Goal: Task Accomplishment & Management: Manage account settings

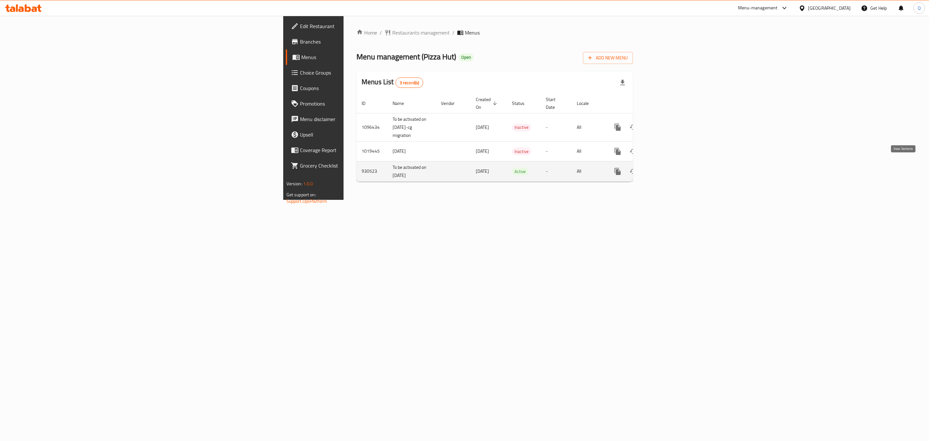
click at [668, 167] on icon "enhanced table" at bounding box center [664, 171] width 8 height 8
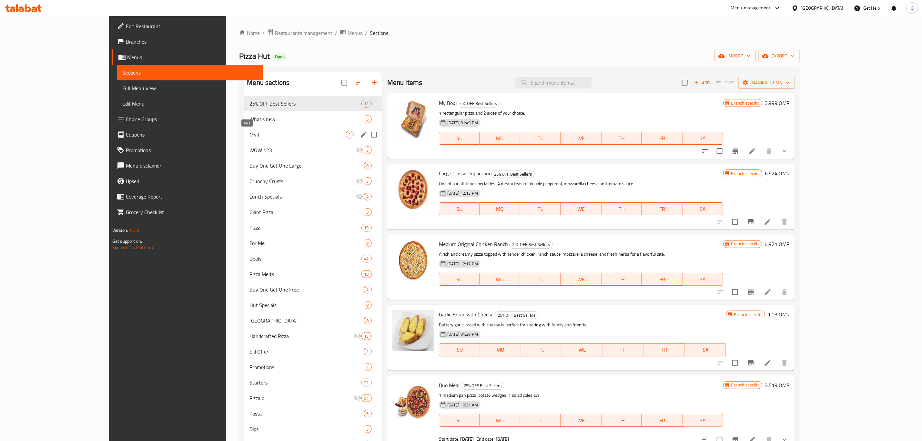
click at [251, 136] on span "M41" at bounding box center [297, 135] width 96 height 8
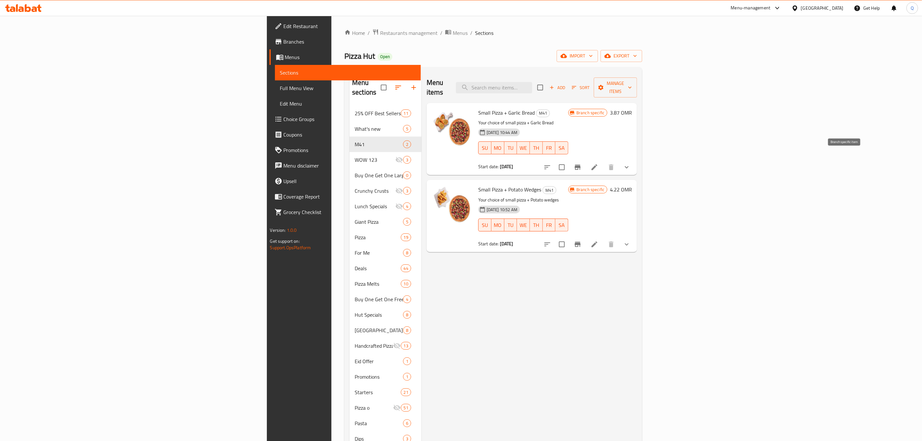
click at [580, 165] on icon "Branch-specific-item" at bounding box center [578, 167] width 6 height 5
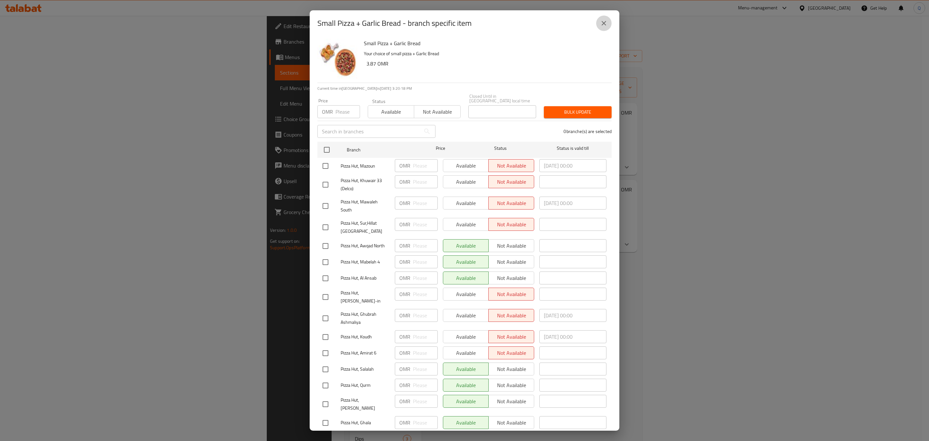
click at [605, 19] on icon "close" at bounding box center [604, 23] width 8 height 8
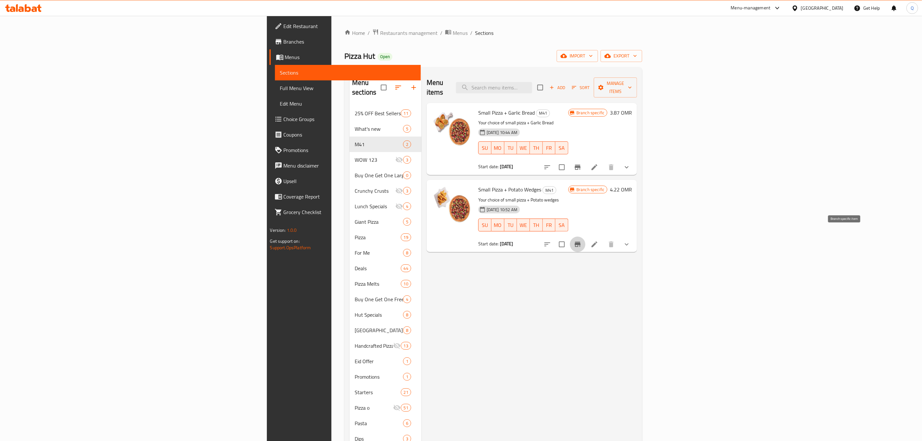
click at [580, 242] on icon "Branch-specific-item" at bounding box center [578, 244] width 6 height 5
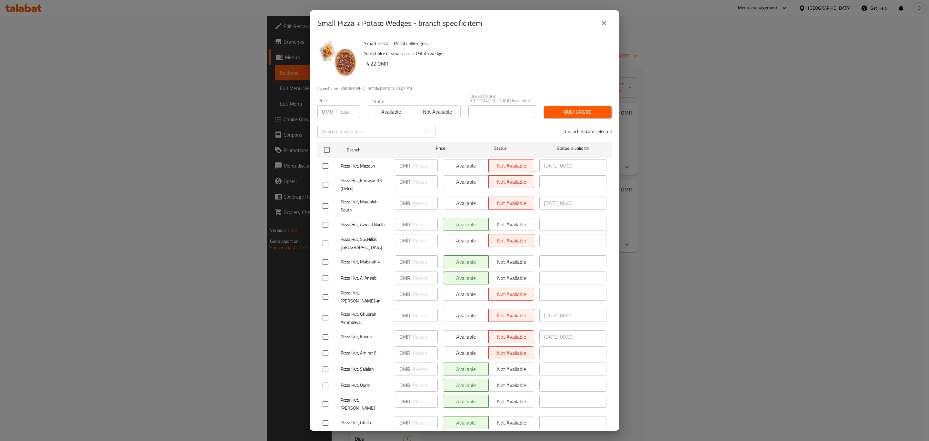
click at [273, 51] on div "Small Pizza + Potato Wedges - branch specific item Small Pizza + Potato Wedges …" at bounding box center [464, 220] width 929 height 441
click at [601, 17] on button "close" at bounding box center [603, 22] width 15 height 15
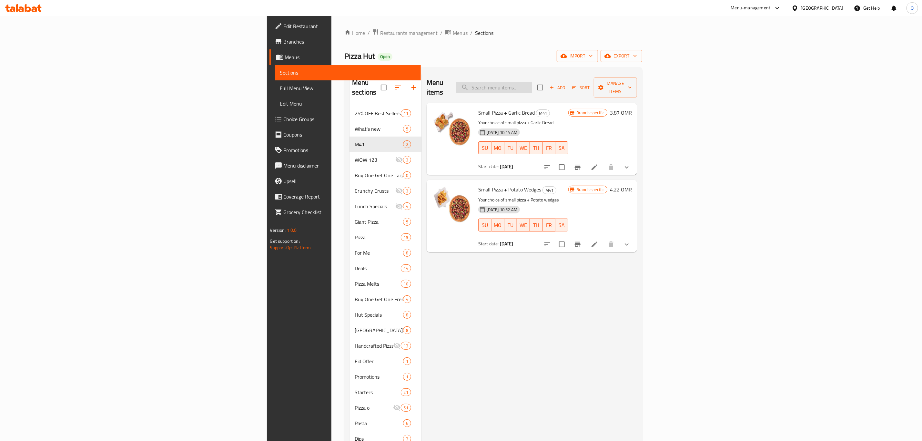
click at [532, 85] on input "search" at bounding box center [494, 87] width 76 height 11
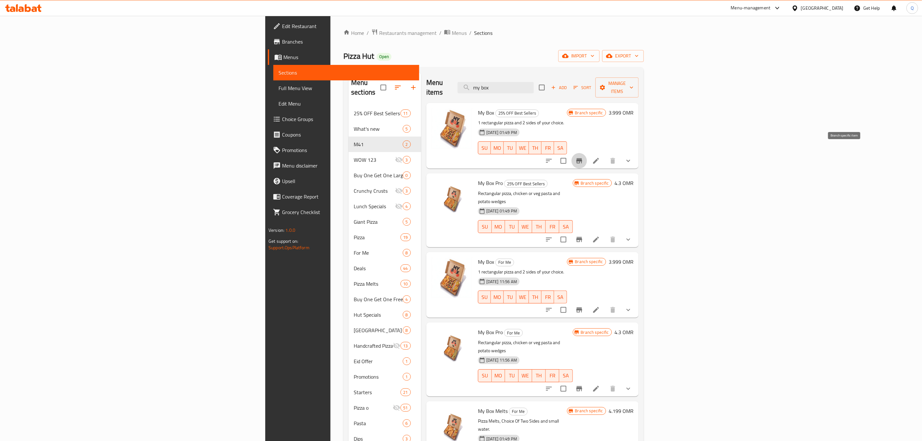
click at [582, 158] on icon "Branch-specific-item" at bounding box center [579, 160] width 6 height 5
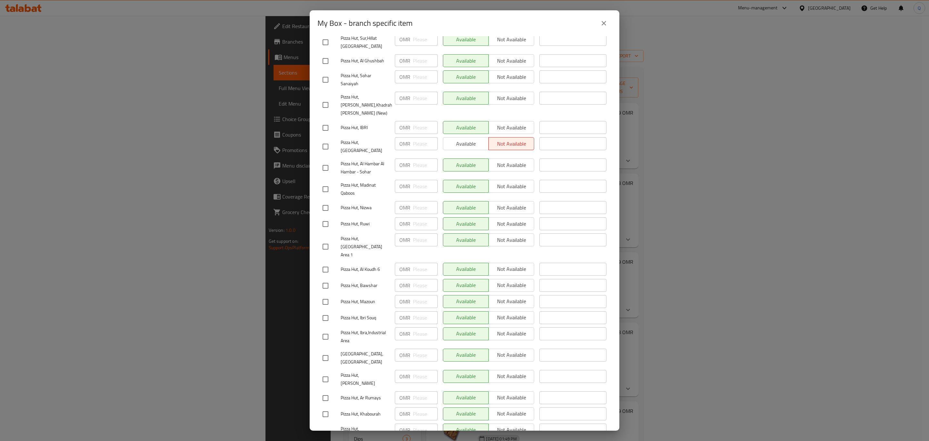
scroll to position [148, 0]
click at [599, 25] on button "close" at bounding box center [603, 22] width 15 height 15
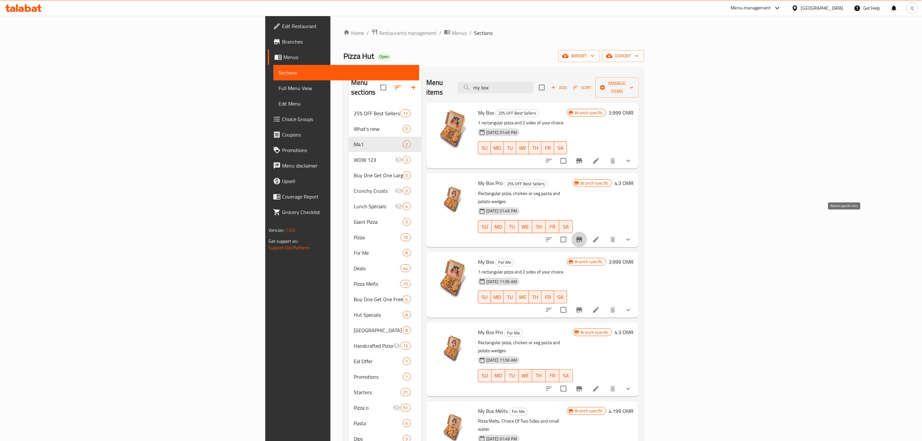
click at [587, 232] on button "Branch-specific-item" at bounding box center [578, 239] width 15 height 15
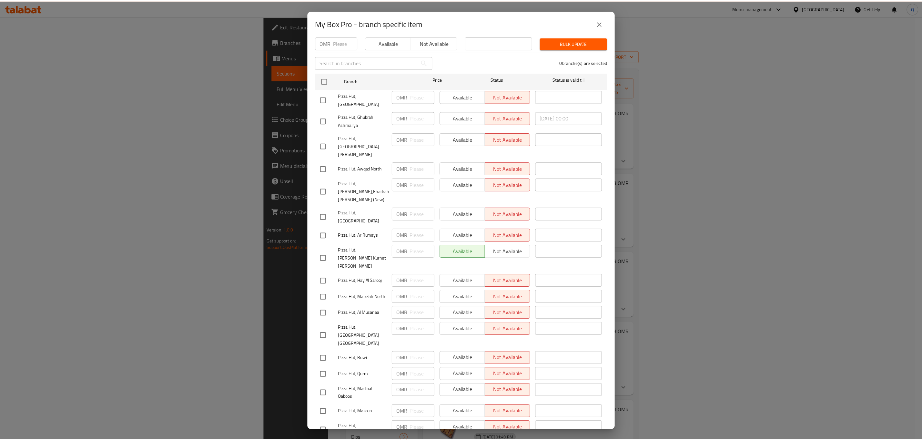
scroll to position [0, 0]
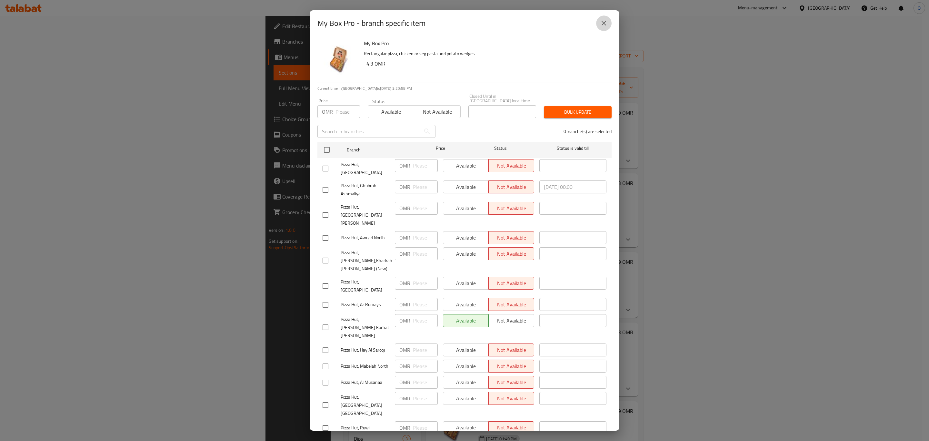
click at [608, 21] on button "close" at bounding box center [603, 22] width 15 height 15
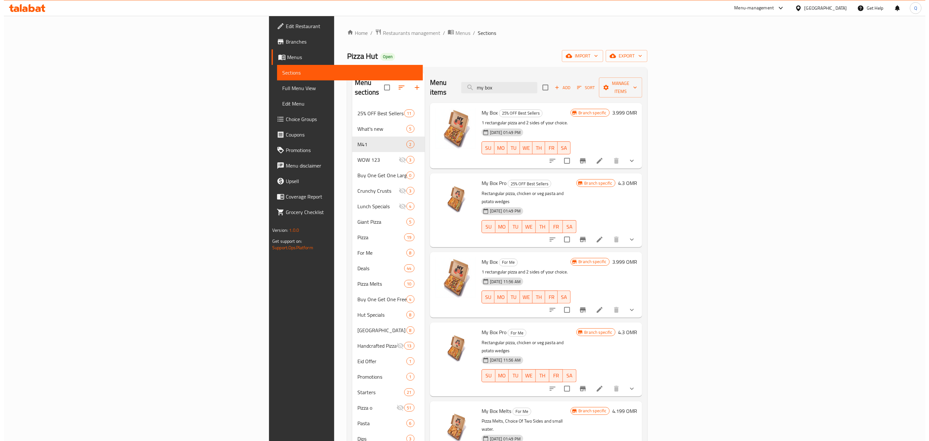
scroll to position [90, 0]
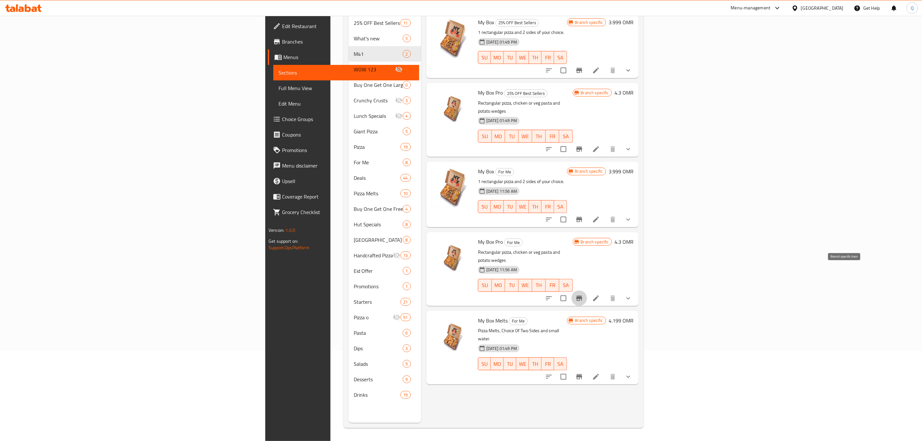
click at [587, 290] on button "Branch-specific-item" at bounding box center [578, 297] width 15 height 15
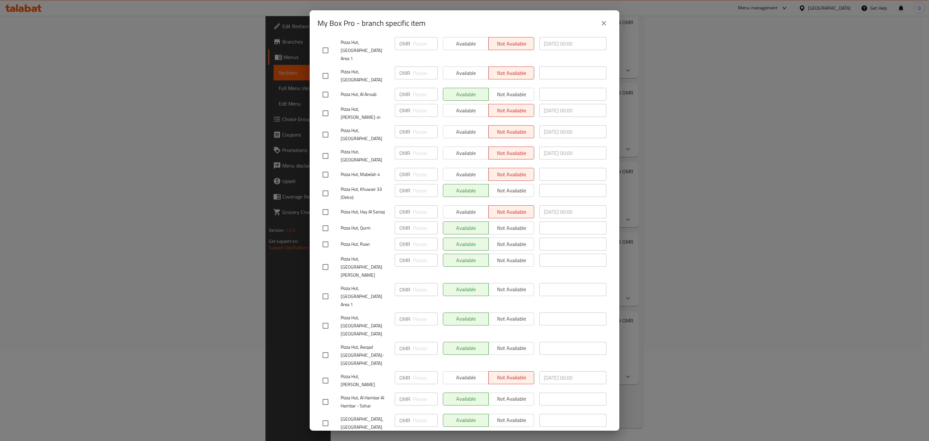
scroll to position [144, 0]
click at [702, 238] on div "My Box Pro - branch specific item My Box Pro Rectangular pizza, chicken or veg …" at bounding box center [464, 220] width 929 height 441
click at [604, 24] on icon "close" at bounding box center [604, 23] width 5 height 5
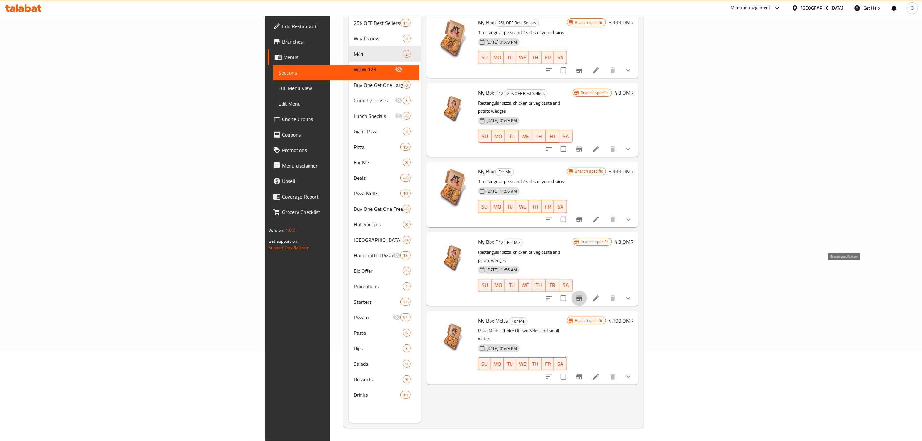
click at [587, 290] on button "Branch-specific-item" at bounding box center [578, 297] width 15 height 15
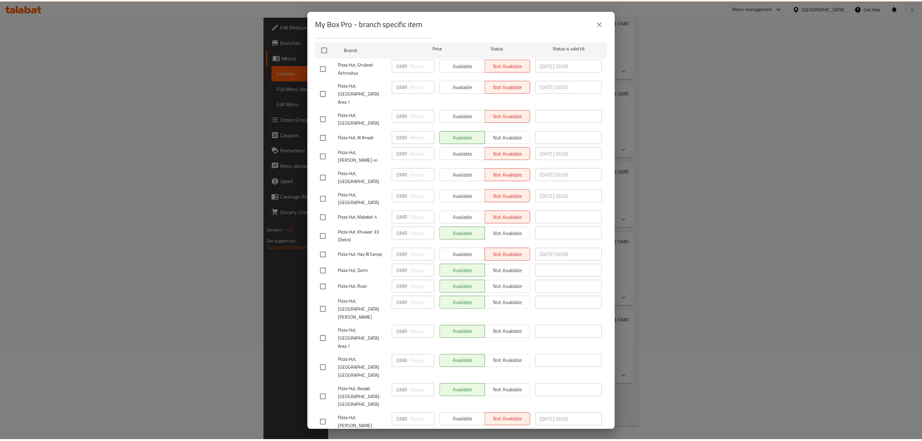
scroll to position [106, 0]
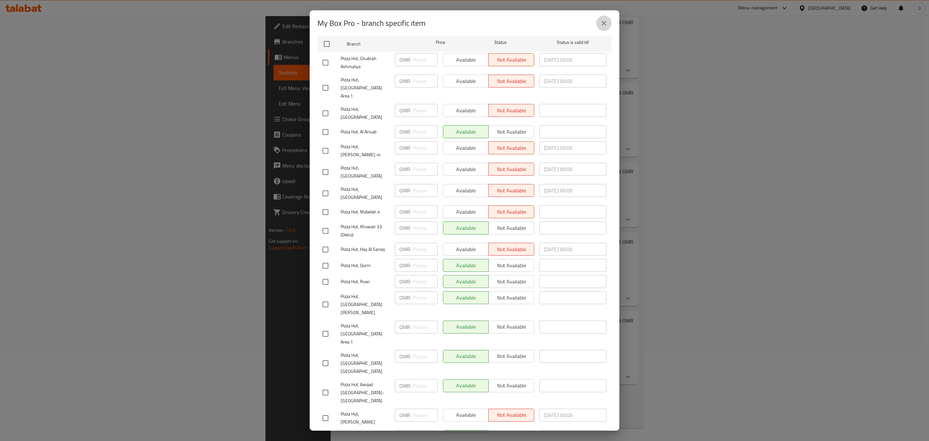
click at [603, 27] on button "close" at bounding box center [603, 22] width 15 height 15
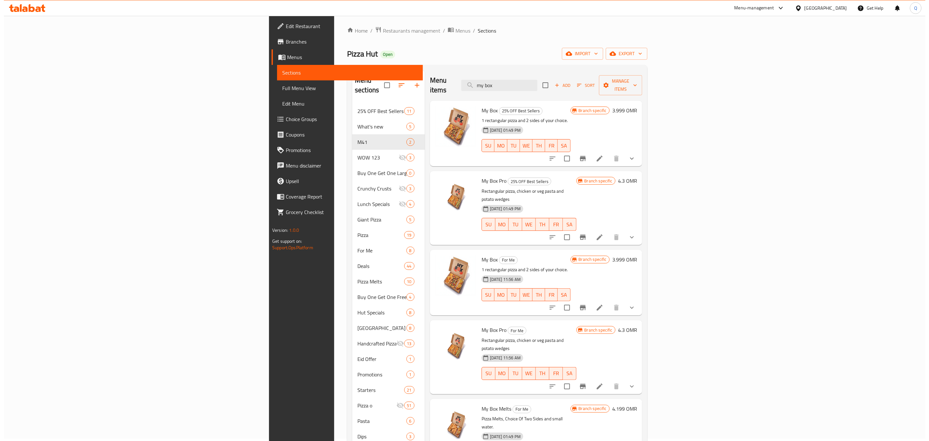
scroll to position [1, 0]
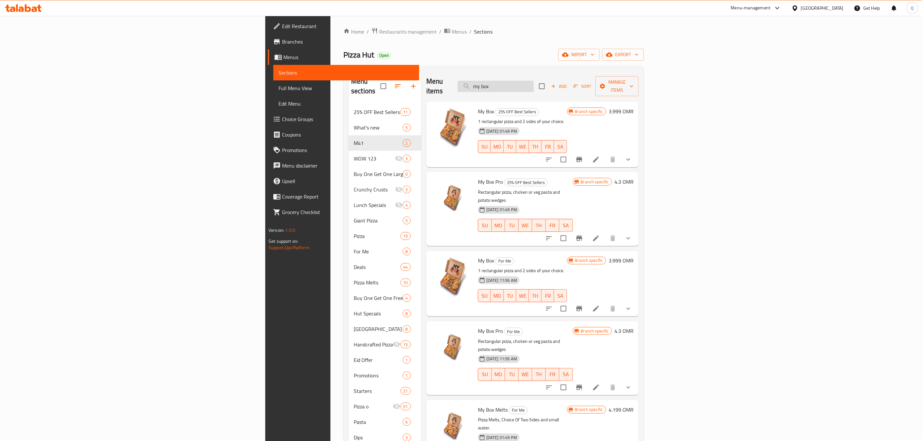
click at [534, 84] on input "my box" at bounding box center [495, 86] width 76 height 11
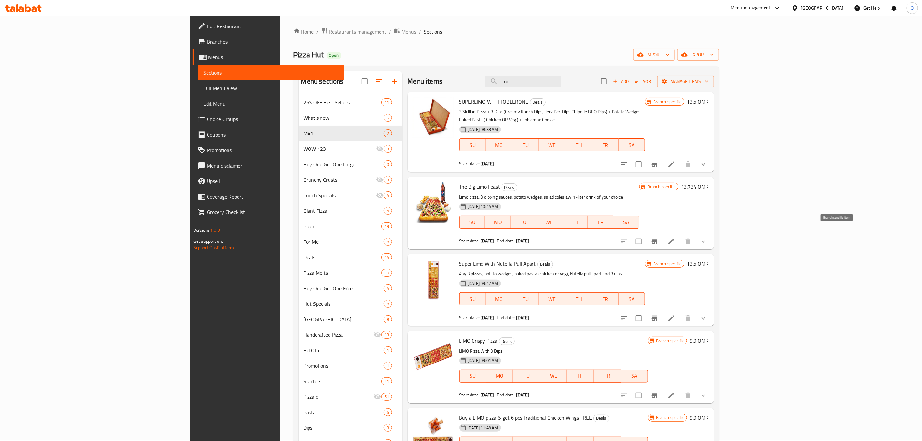
type input "limo"
click at [662, 237] on button "Branch-specific-item" at bounding box center [653, 241] width 15 height 15
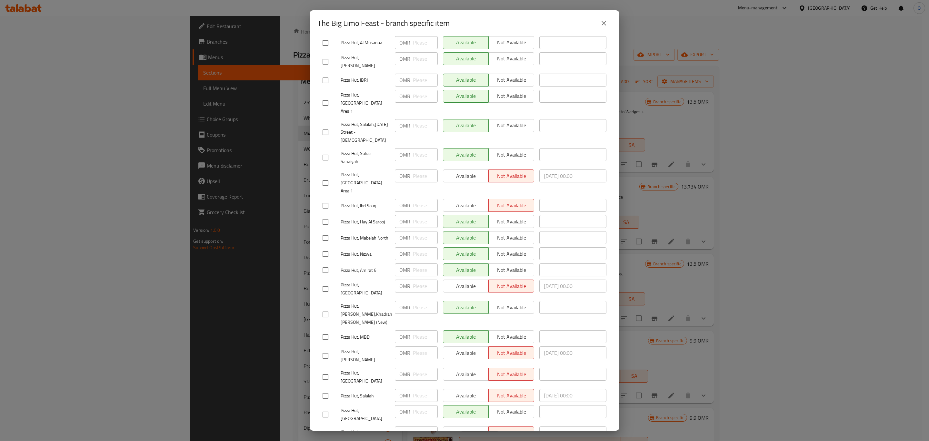
scroll to position [0, 0]
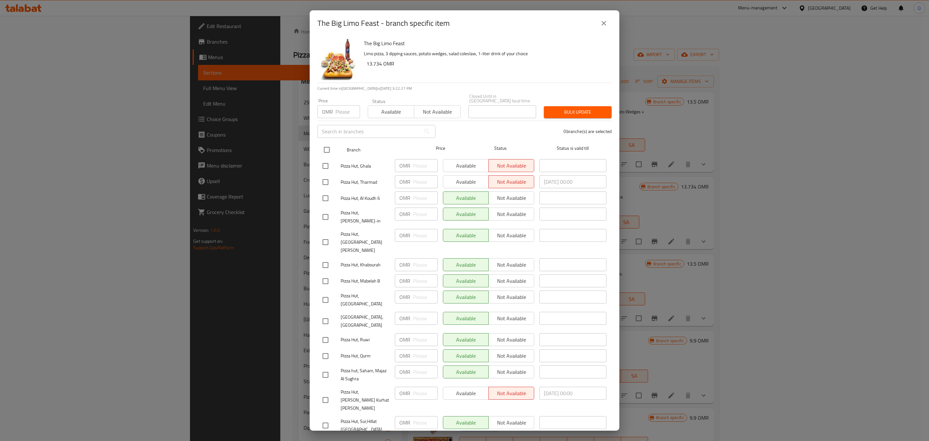
click at [329, 145] on input "checkbox" at bounding box center [327, 150] width 14 height 14
checkbox input "true"
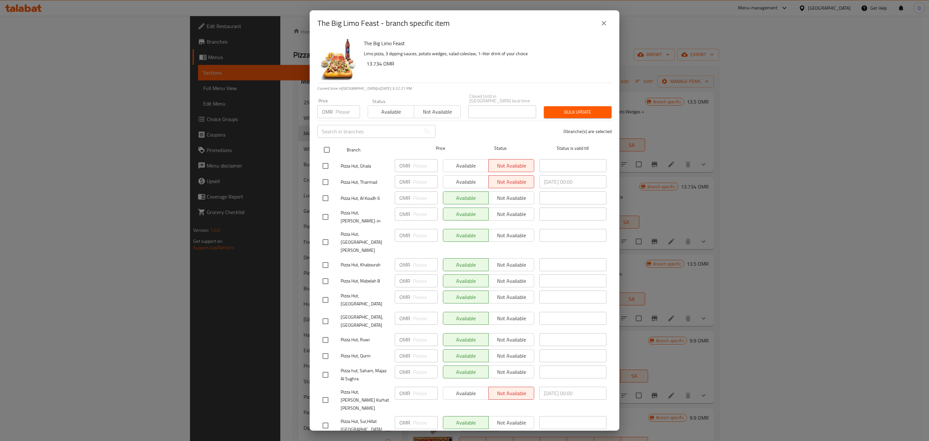
checkbox input "true"
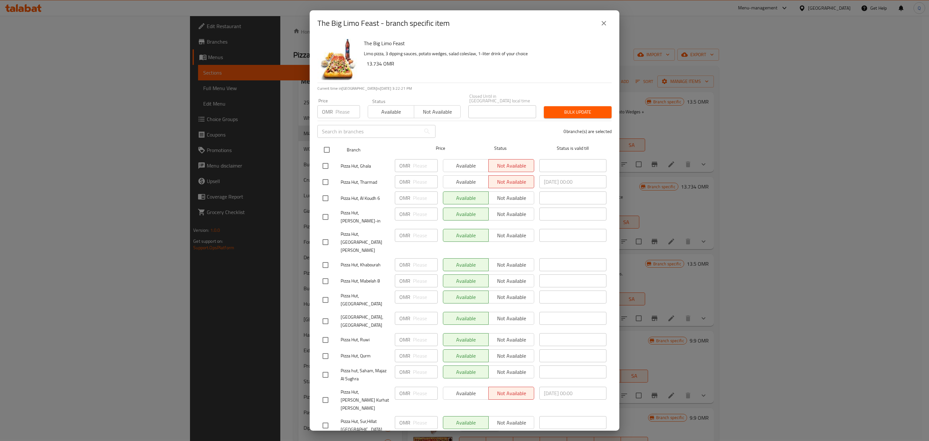
checkbox input "true"
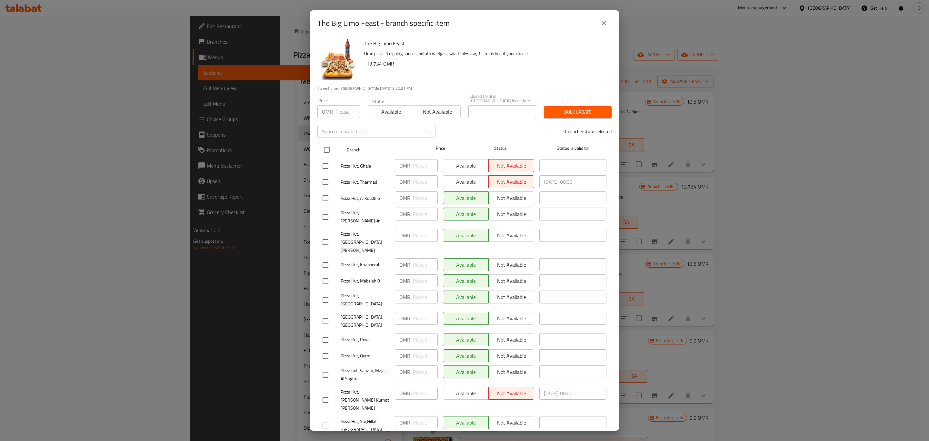
checkbox input "true"
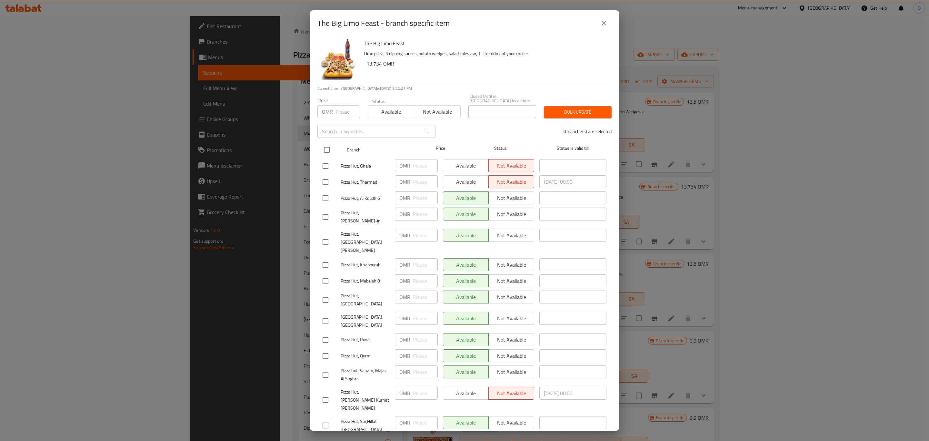
checkbox input "true"
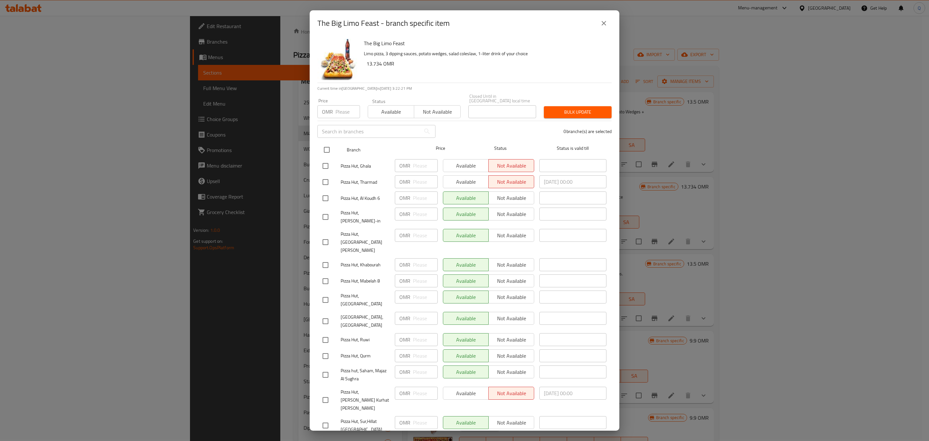
checkbox input "true"
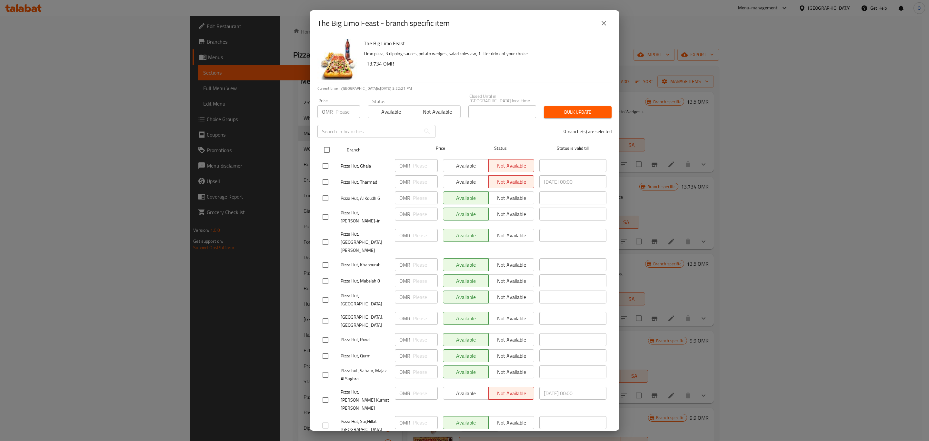
checkbox input "true"
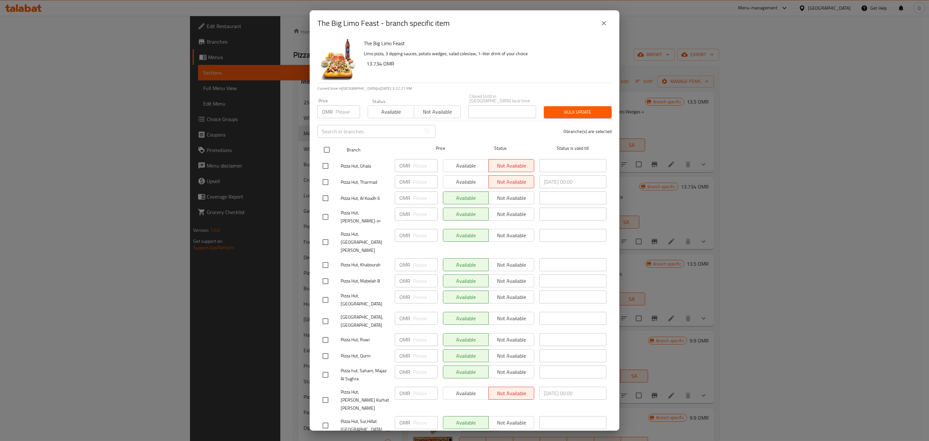
checkbox input "true"
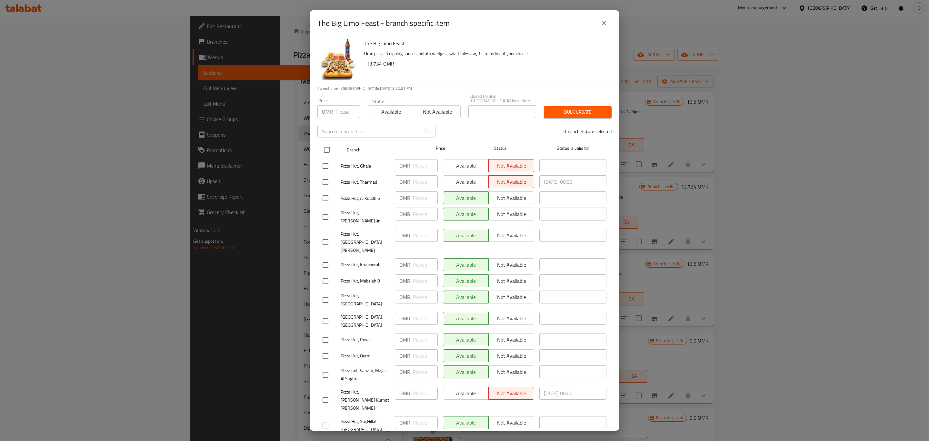
checkbox input "true"
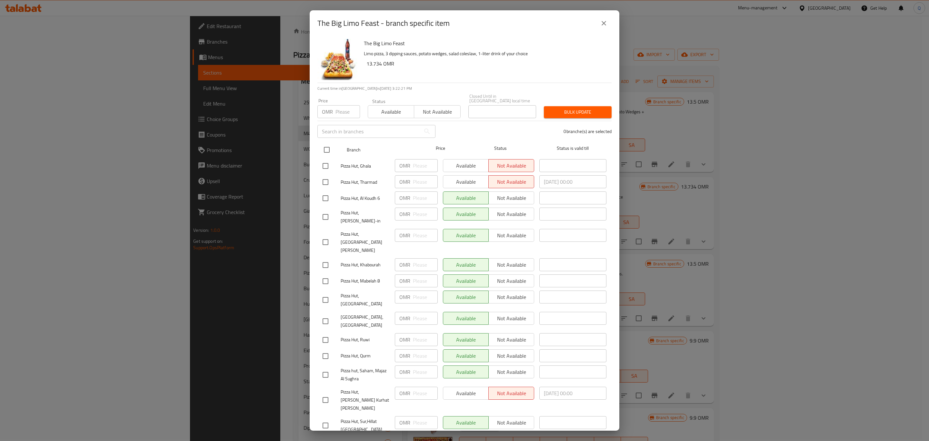
checkbox input "true"
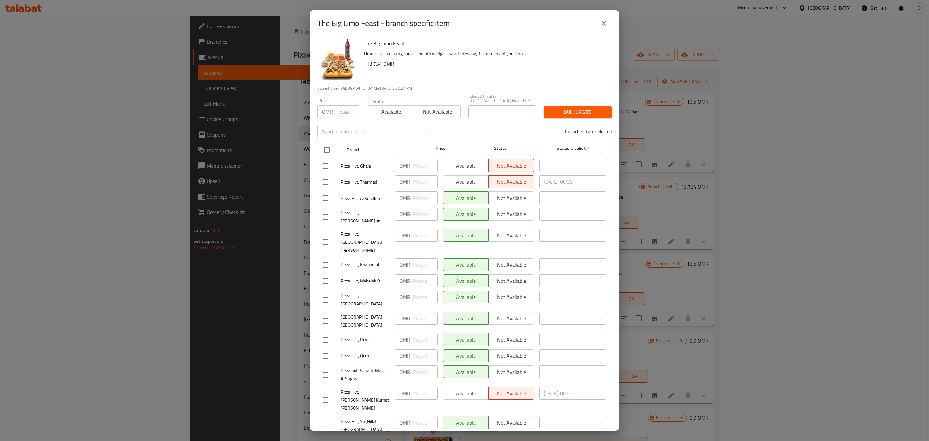
checkbox input "true"
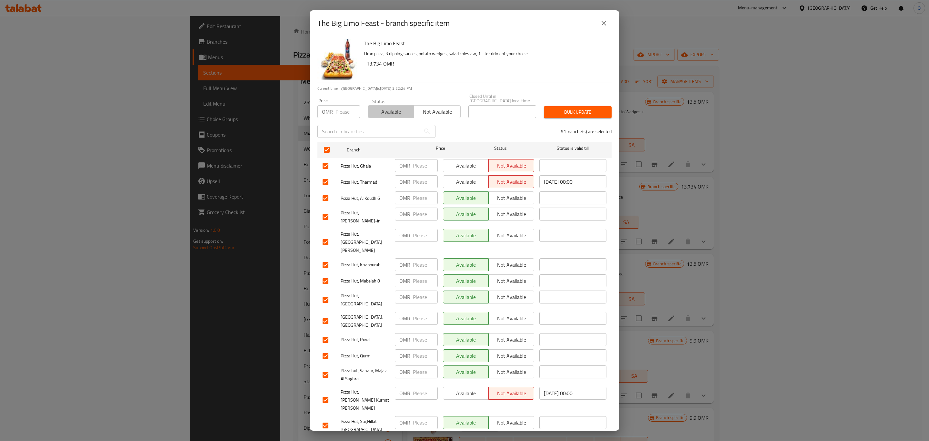
click at [400, 107] on span "Available" at bounding box center [391, 111] width 41 height 9
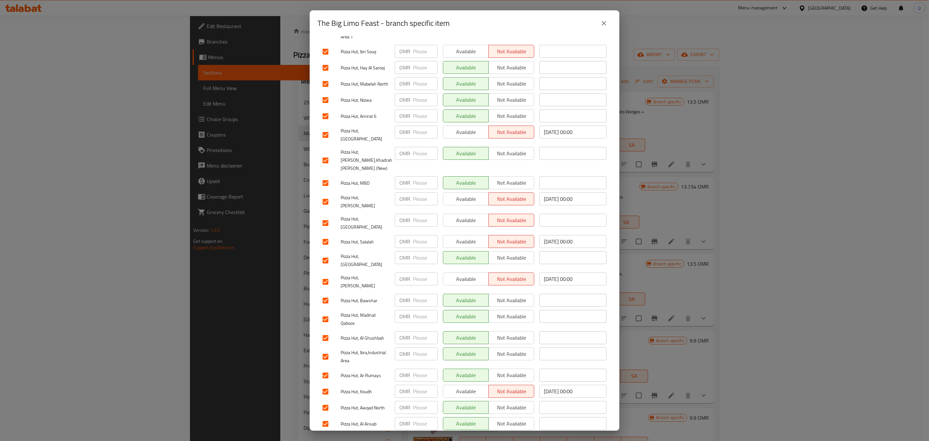
scroll to position [696, 0]
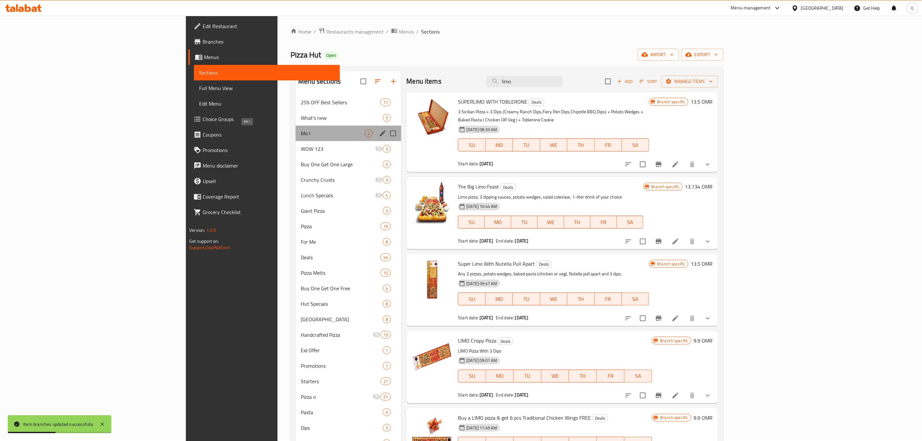
click at [301, 132] on span "M41" at bounding box center [333, 133] width 64 height 8
click at [301, 133] on span "M41" at bounding box center [333, 133] width 64 height 8
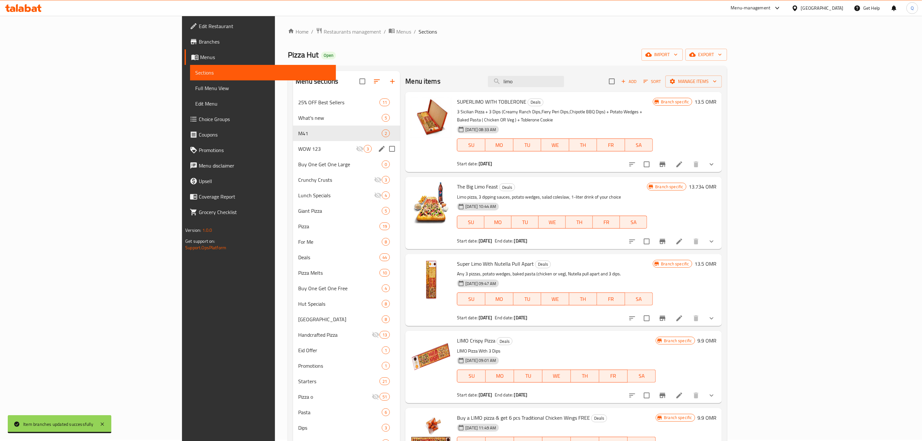
click at [293, 156] on div "WOW 123 3" at bounding box center [346, 148] width 107 height 15
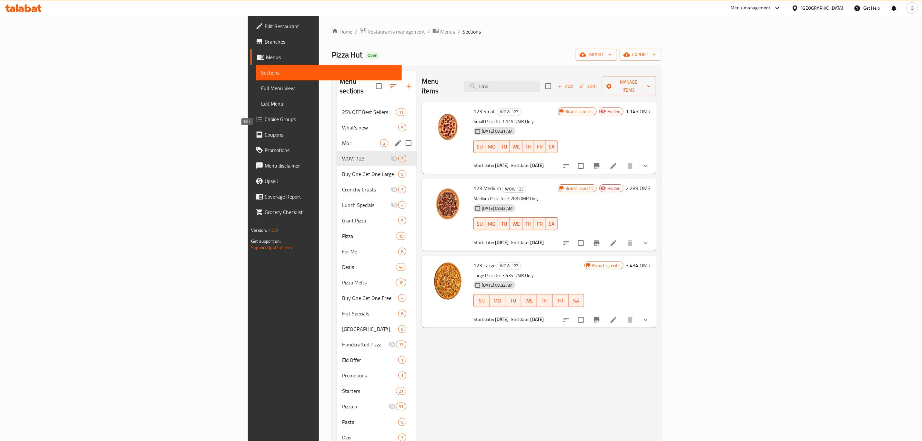
click at [342, 139] on span "M41" at bounding box center [361, 143] width 38 height 8
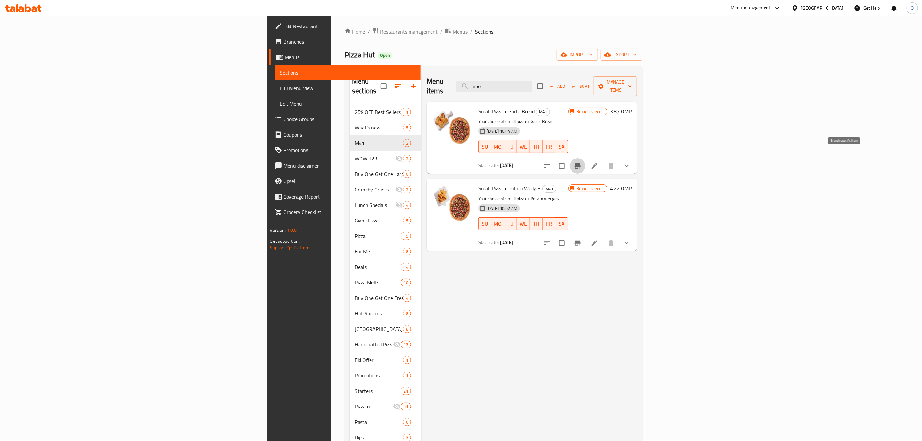
click at [580, 163] on icon "Branch-specific-item" at bounding box center [578, 165] width 6 height 5
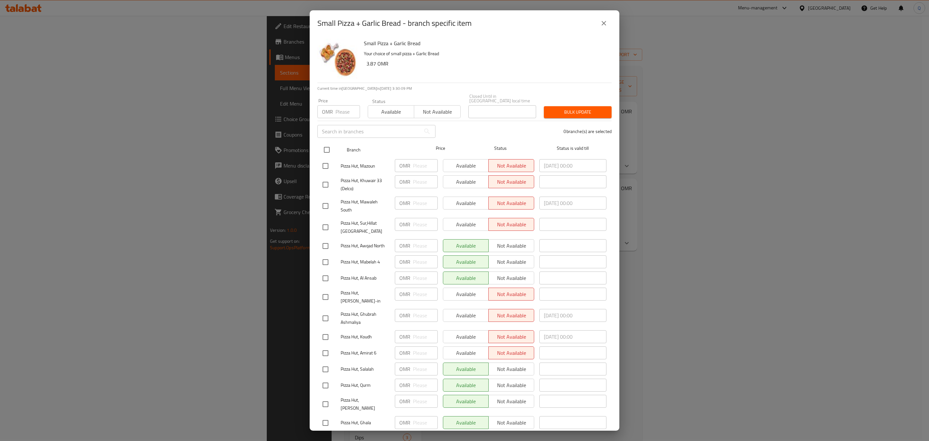
click at [328, 147] on input "checkbox" at bounding box center [327, 150] width 14 height 14
checkbox input "true"
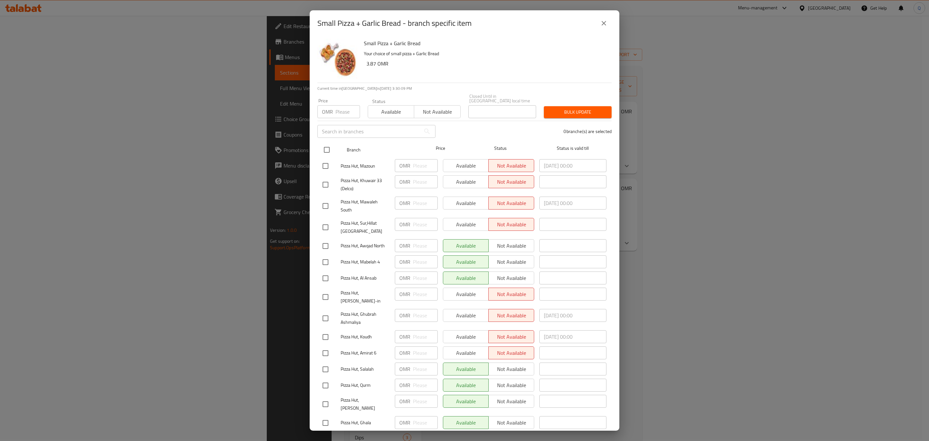
checkbox input "true"
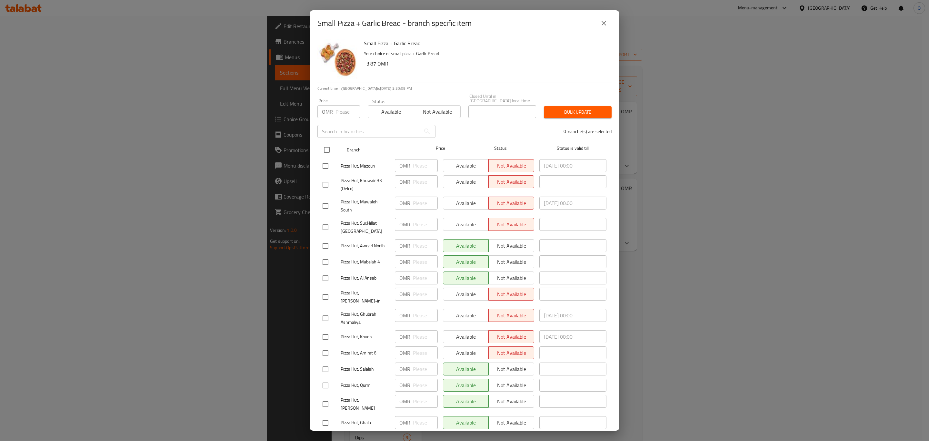
checkbox input "true"
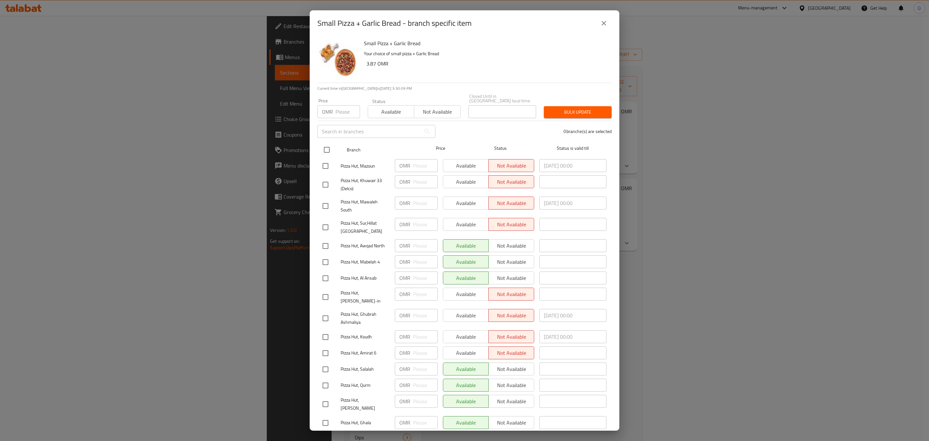
checkbox input "true"
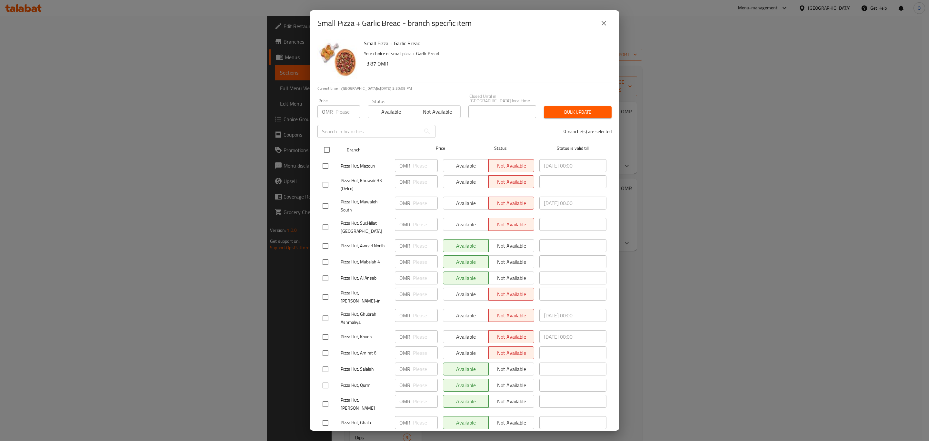
checkbox input "true"
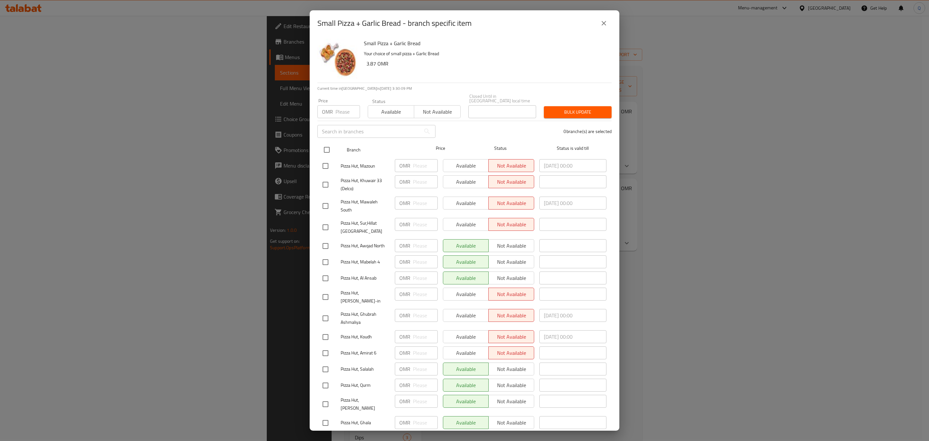
checkbox input "true"
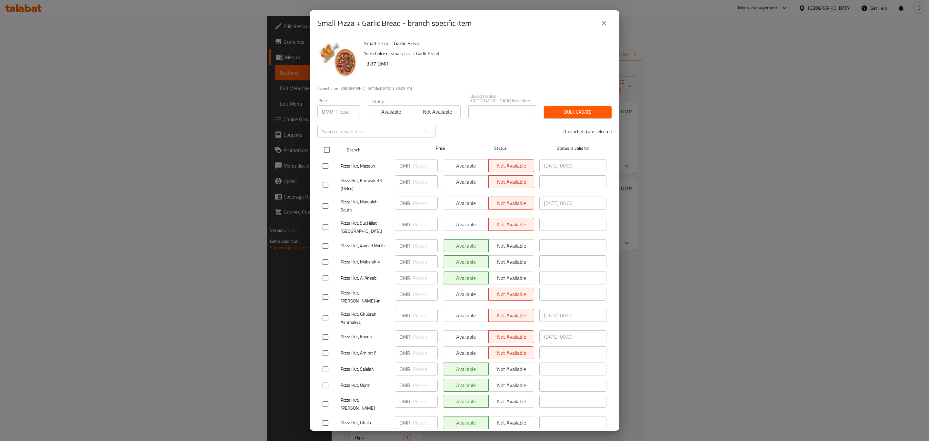
checkbox input "true"
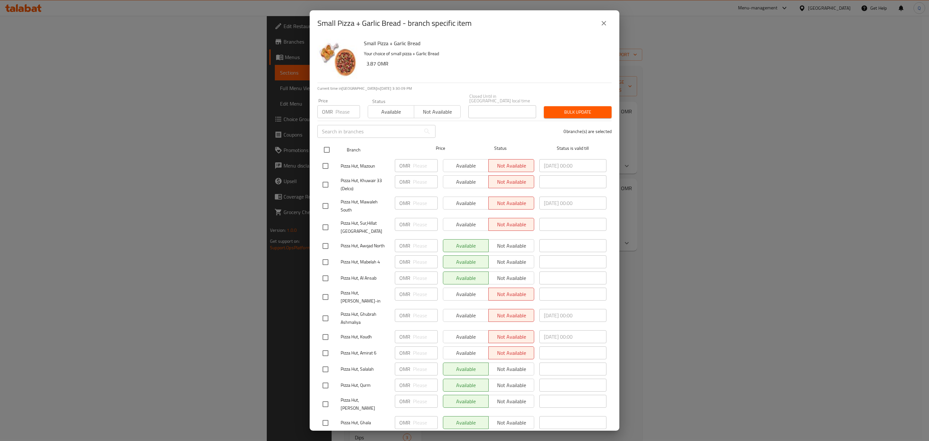
checkbox input "true"
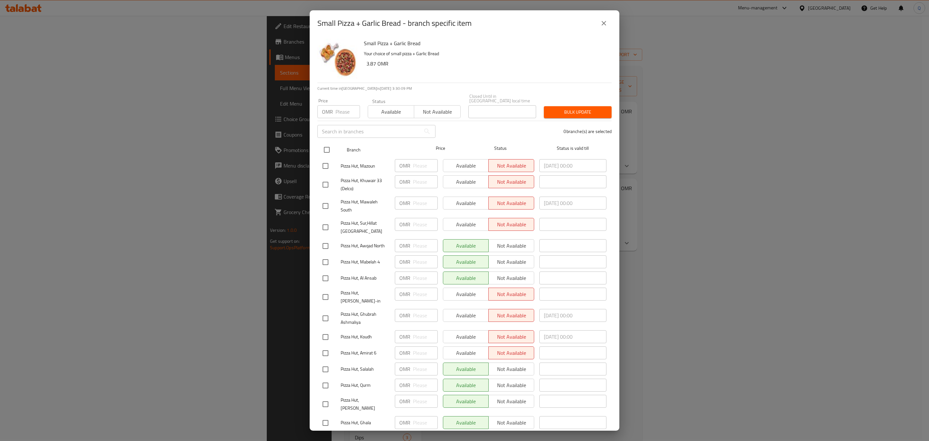
checkbox input "true"
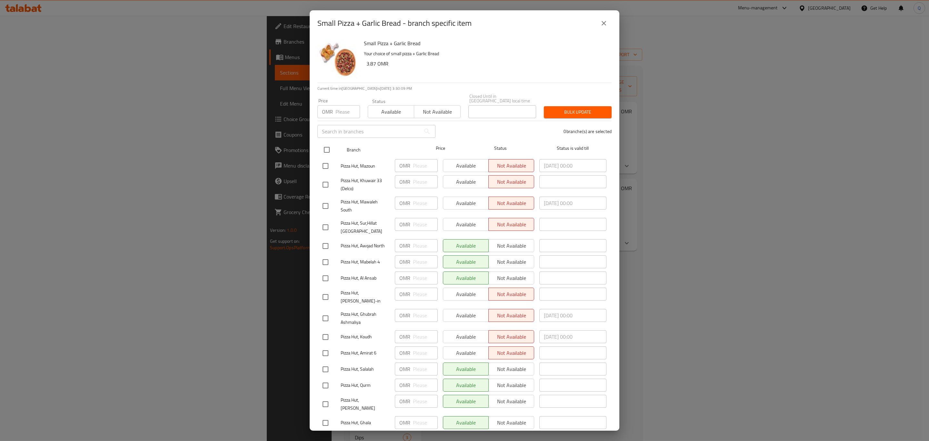
checkbox input "true"
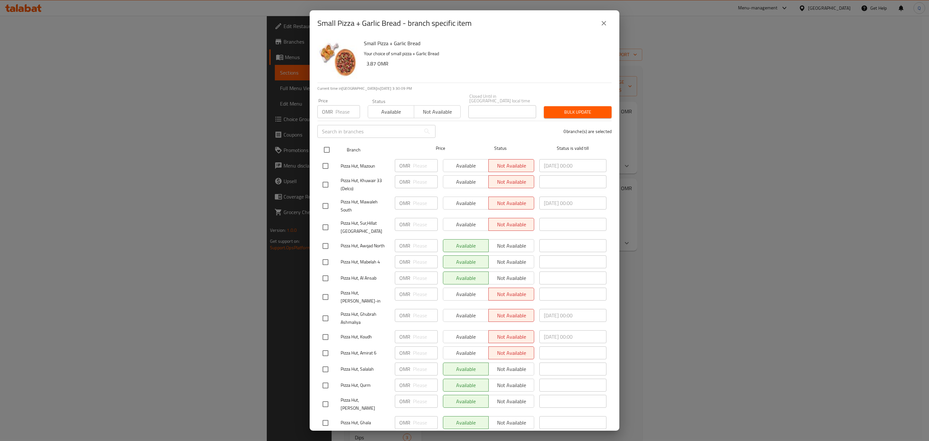
checkbox input "true"
click at [392, 108] on span "Available" at bounding box center [391, 111] width 41 height 9
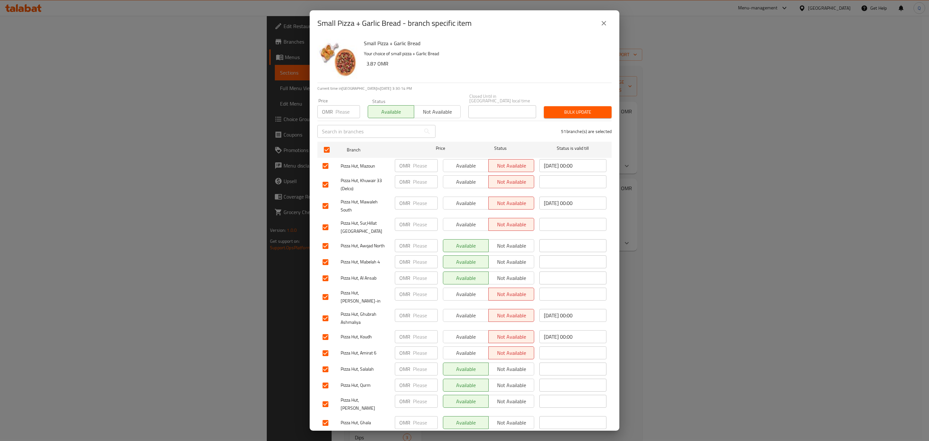
scroll to position [696, 0]
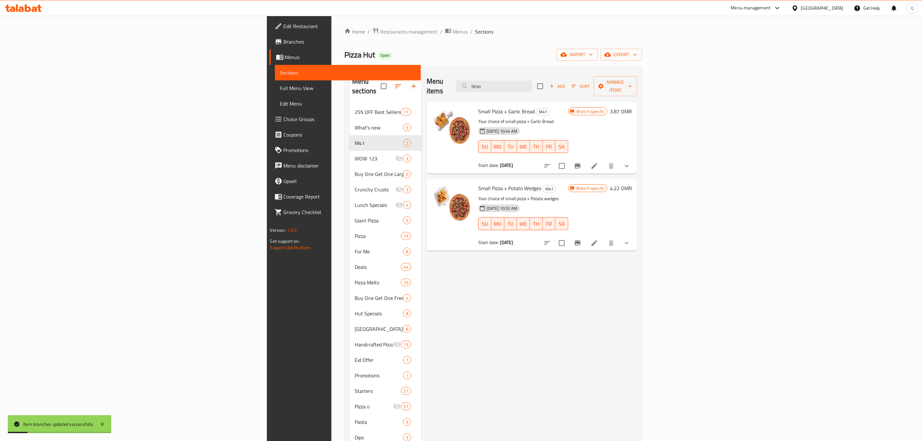
click at [581, 239] on icon "Branch-specific-item" at bounding box center [578, 243] width 8 height 8
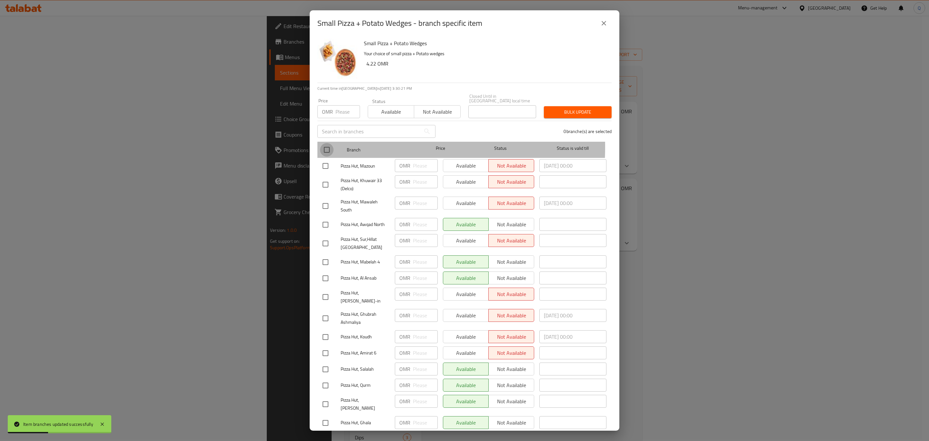
click at [327, 143] on input "checkbox" at bounding box center [327, 150] width 14 height 14
checkbox input "true"
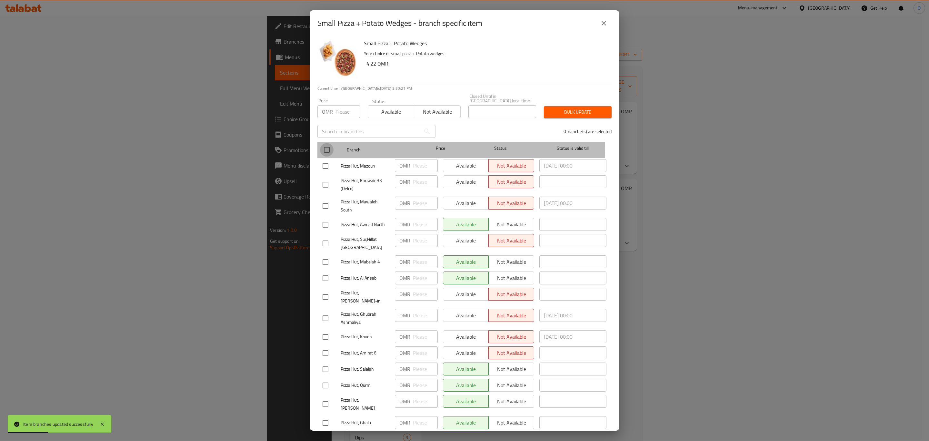
checkbox input "true"
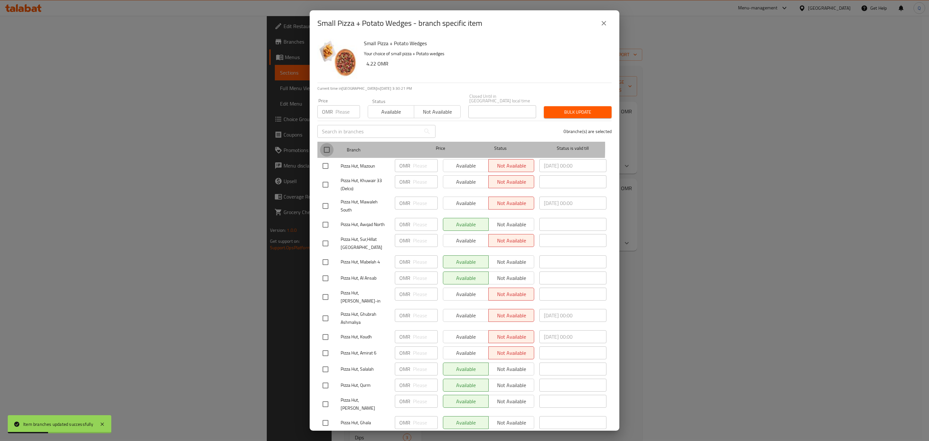
checkbox input "true"
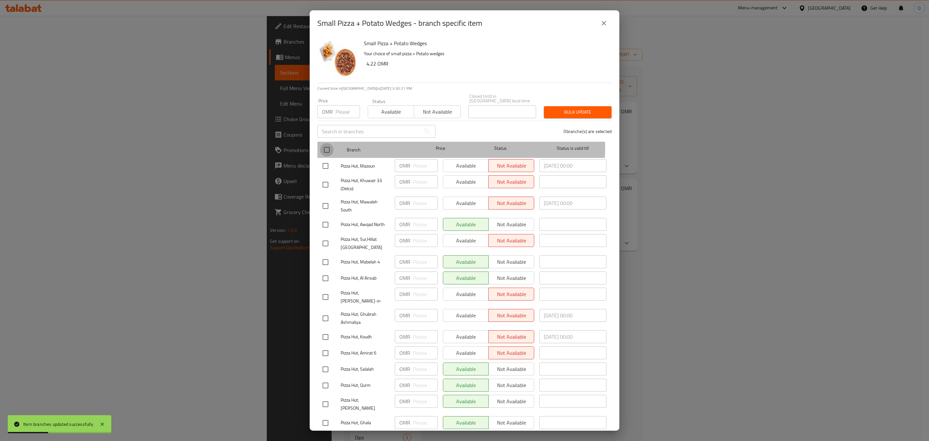
checkbox input "true"
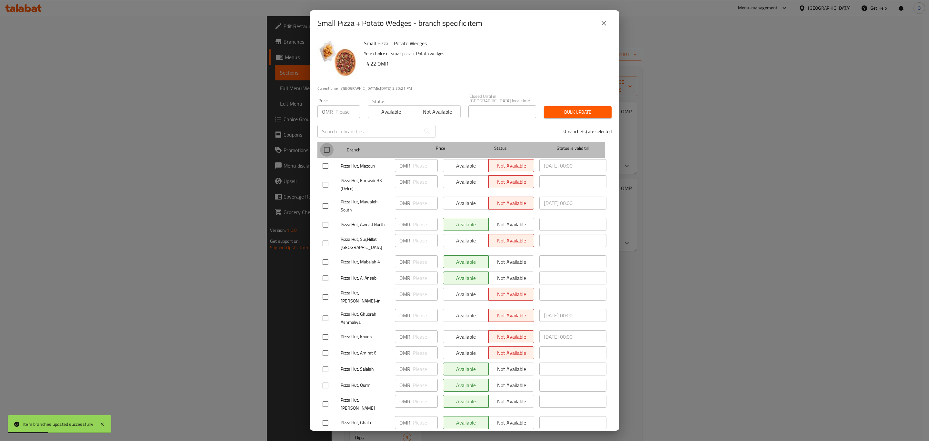
checkbox input "true"
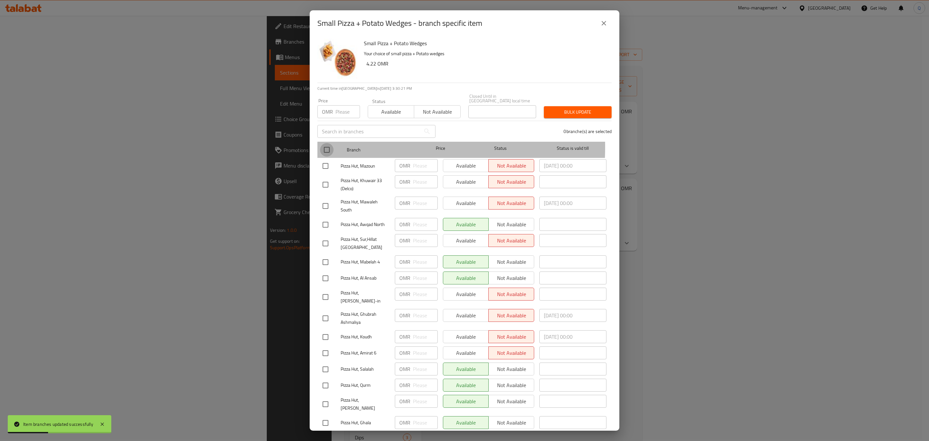
checkbox input "true"
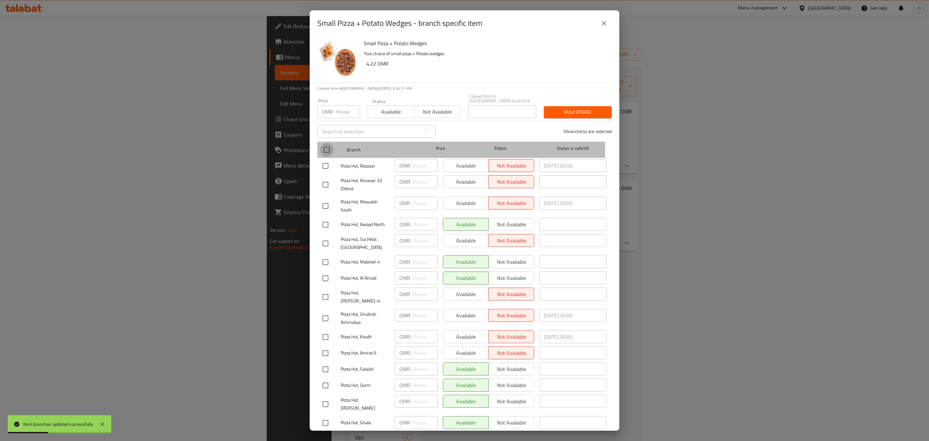
checkbox input "true"
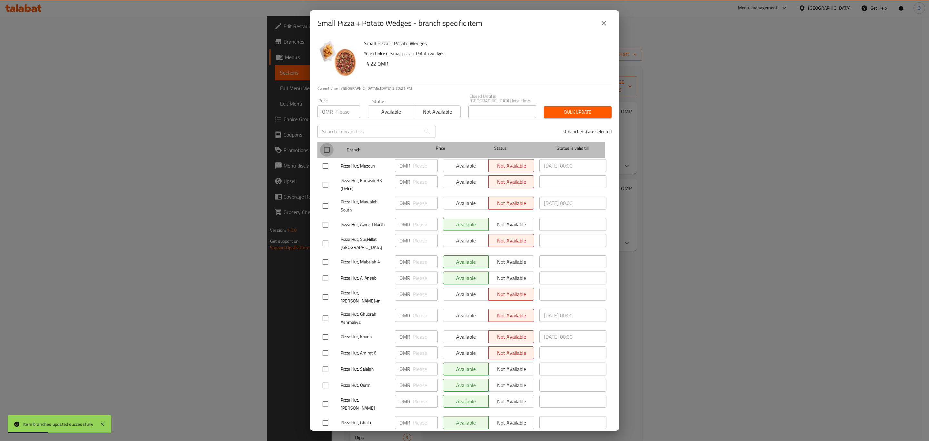
checkbox input "true"
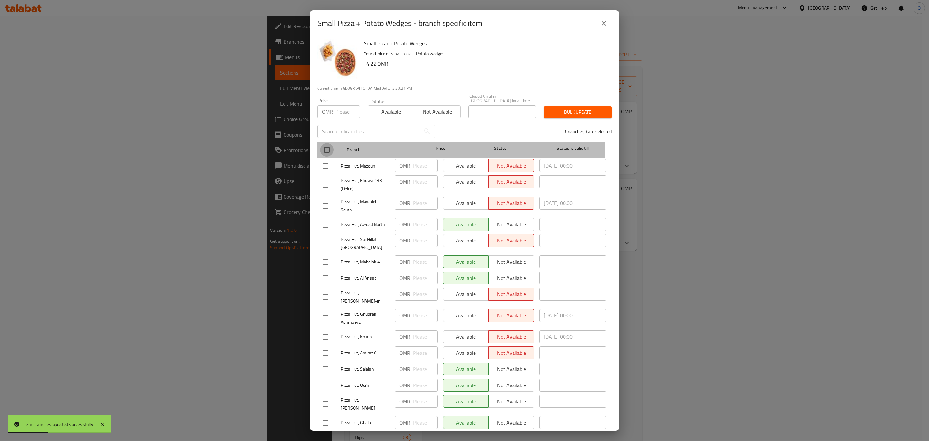
checkbox input "true"
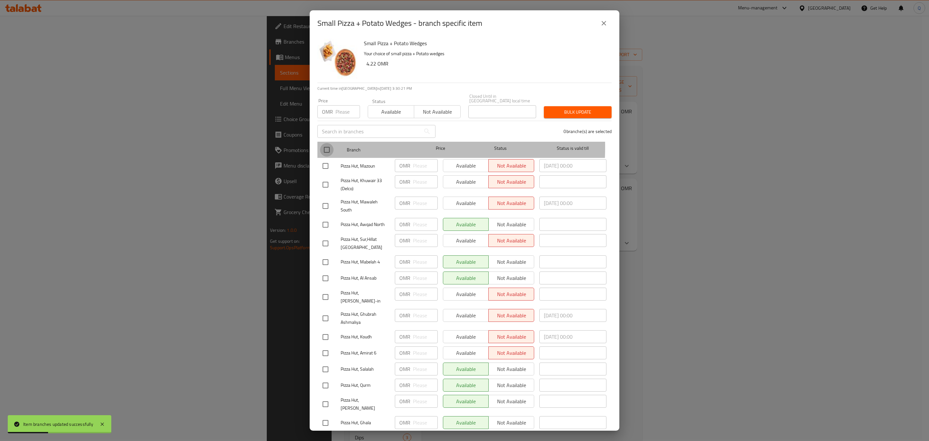
checkbox input "true"
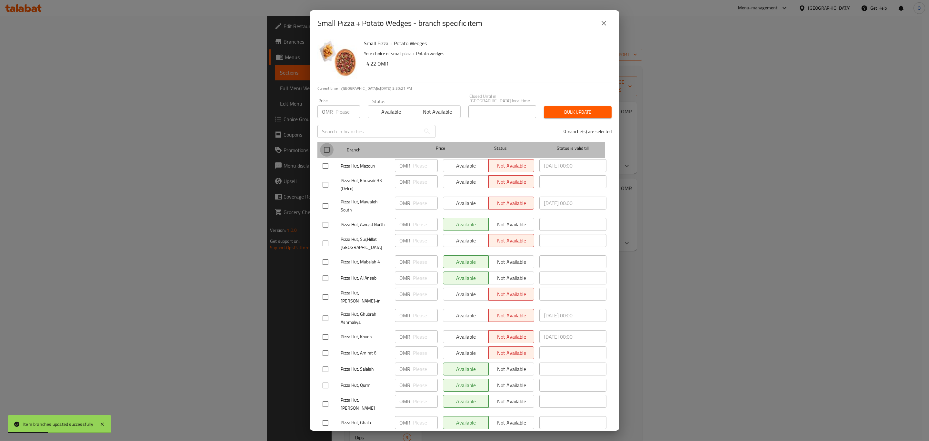
checkbox input "true"
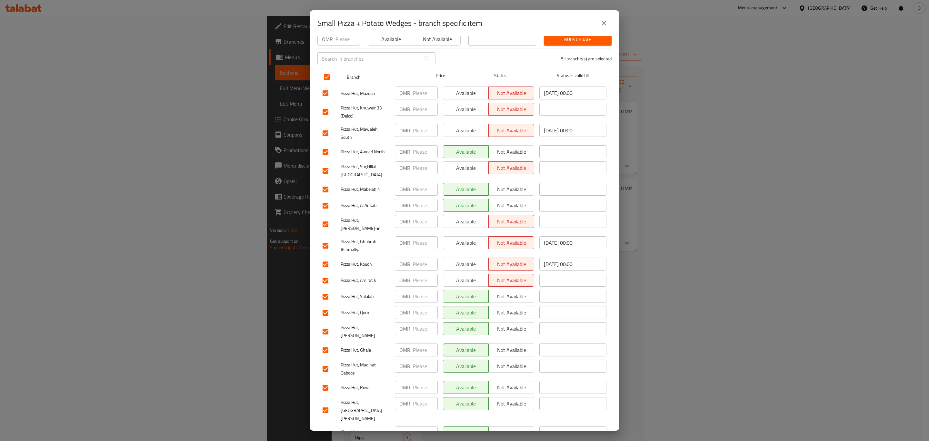
scroll to position [42, 0]
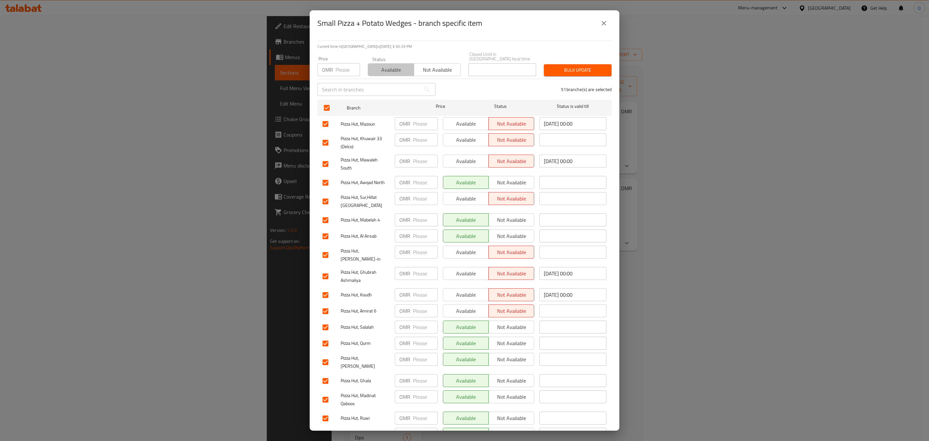
click at [391, 67] on span "Available" at bounding box center [391, 69] width 41 height 9
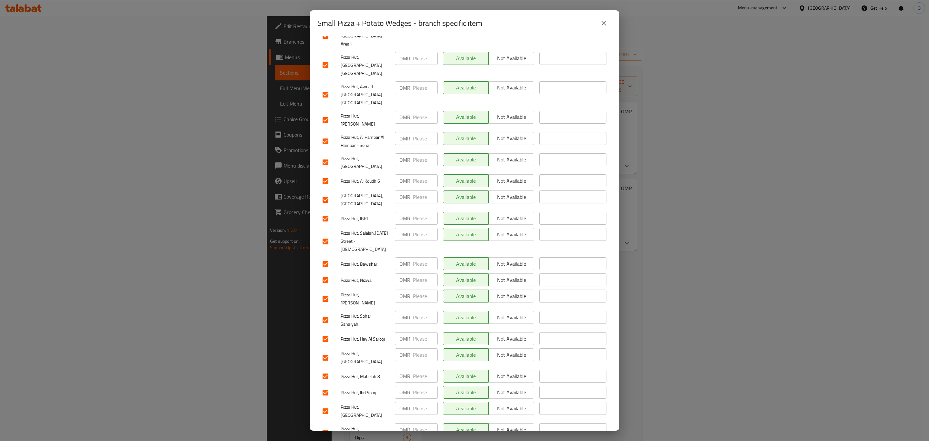
scroll to position [696, 0]
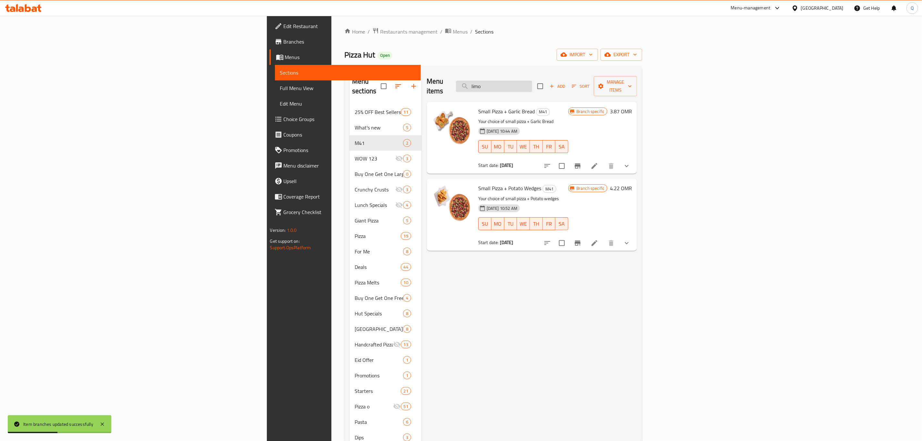
click at [532, 82] on input "limo" at bounding box center [494, 86] width 76 height 11
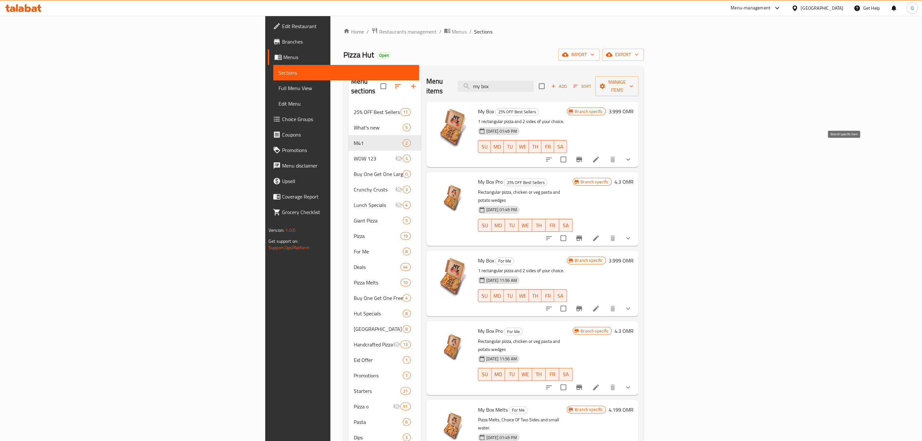
type input "my box"
click at [583, 155] on icon "Branch-specific-item" at bounding box center [579, 159] width 8 height 8
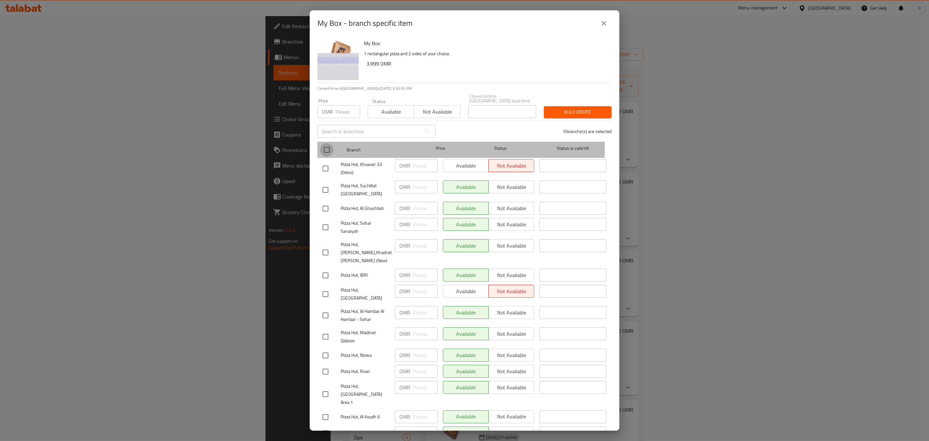
click at [328, 144] on input "checkbox" at bounding box center [327, 150] width 14 height 14
checkbox input "true"
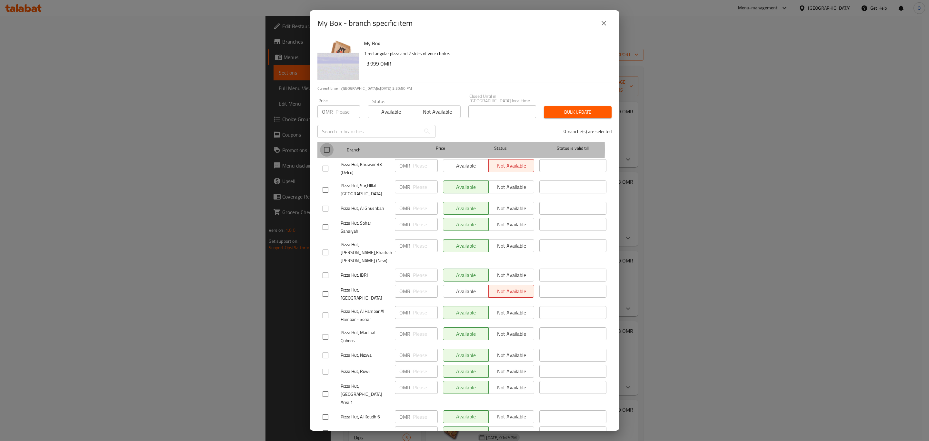
checkbox input "true"
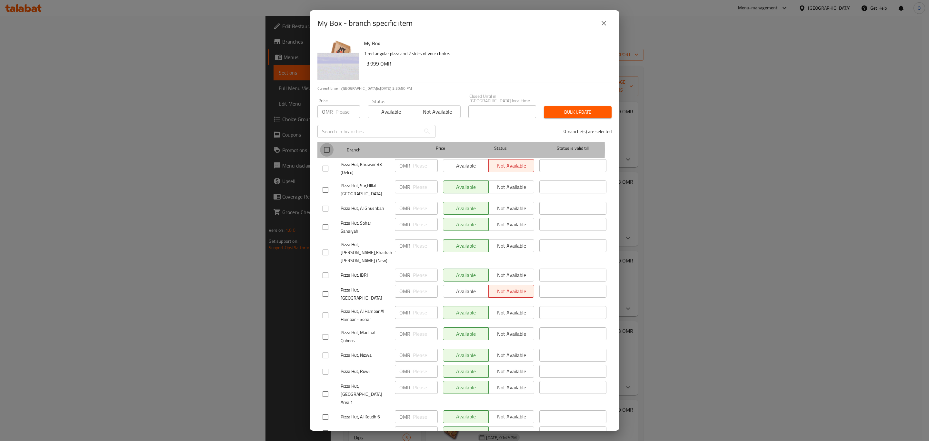
checkbox input "true"
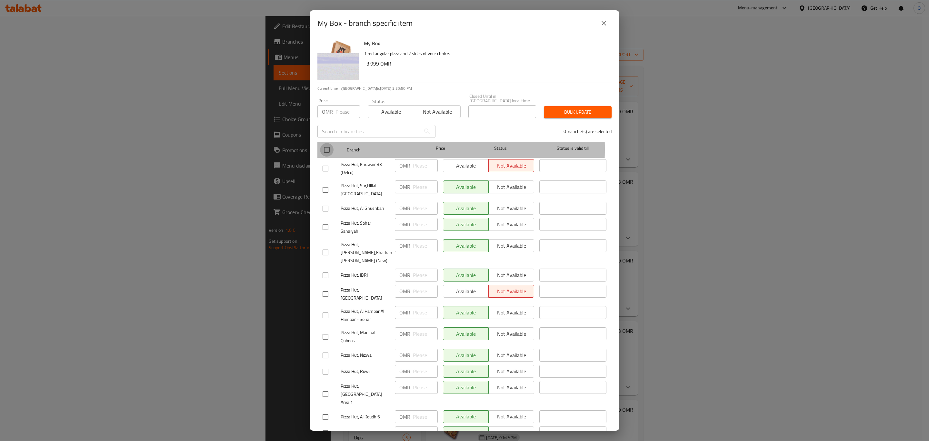
checkbox input "true"
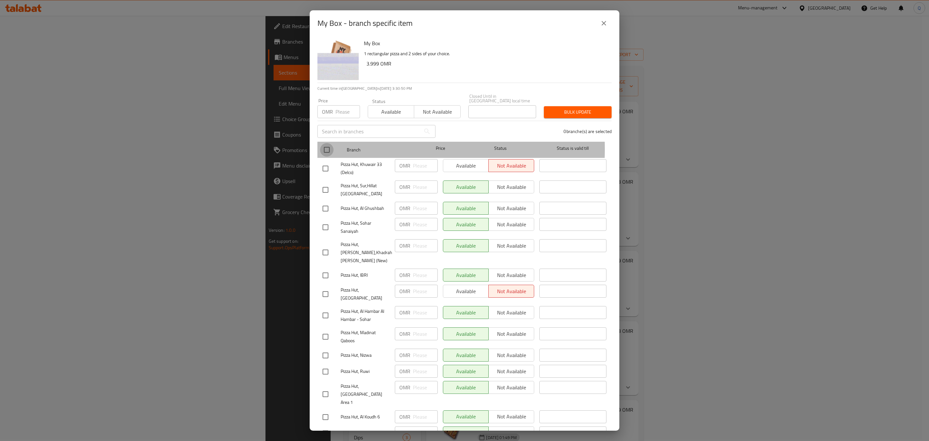
checkbox input "true"
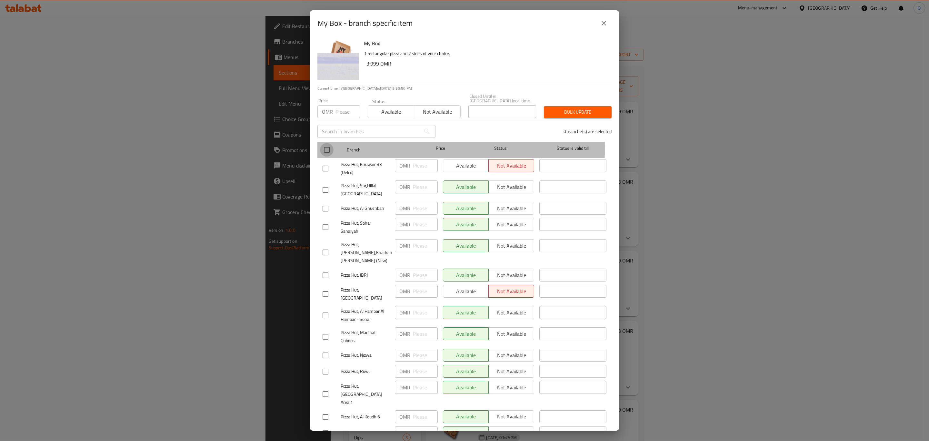
checkbox input "true"
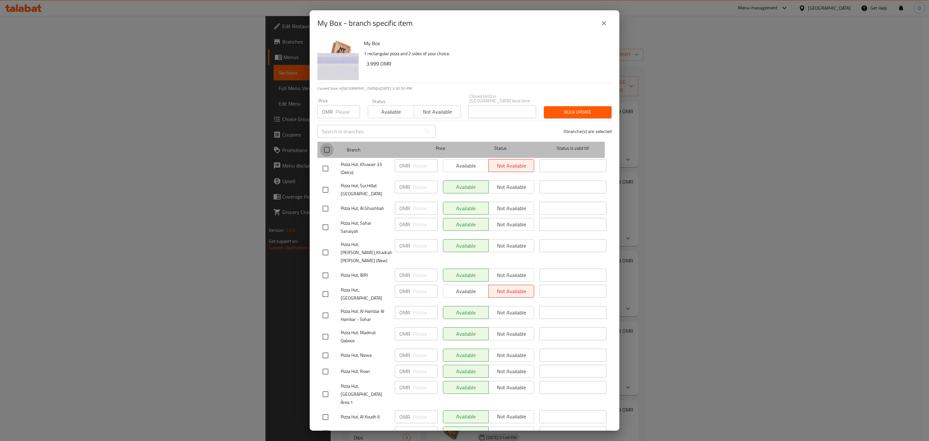
checkbox input "true"
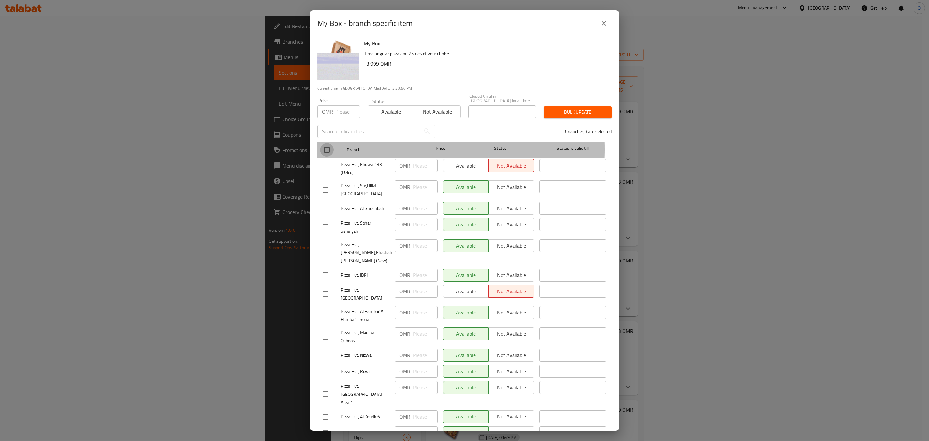
checkbox input "true"
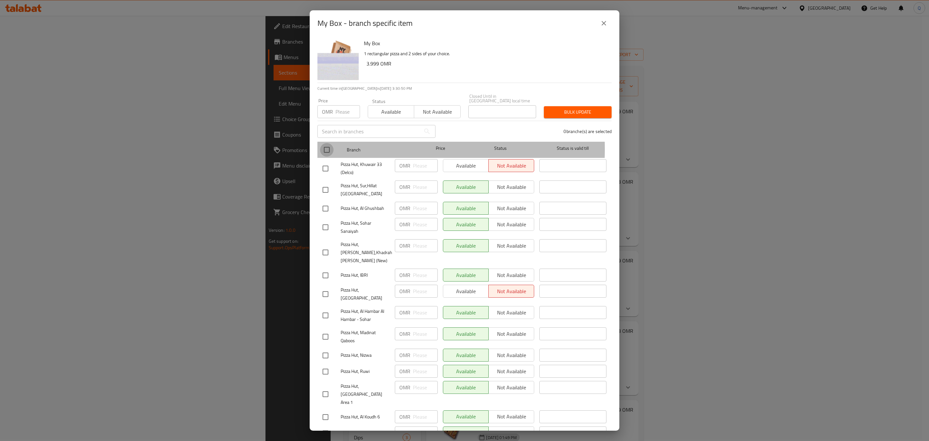
checkbox input "true"
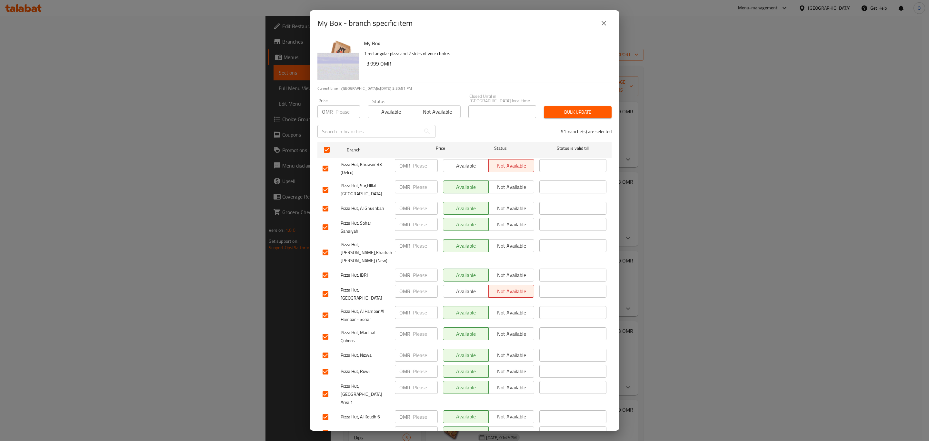
click at [399, 107] on span "Available" at bounding box center [391, 111] width 41 height 9
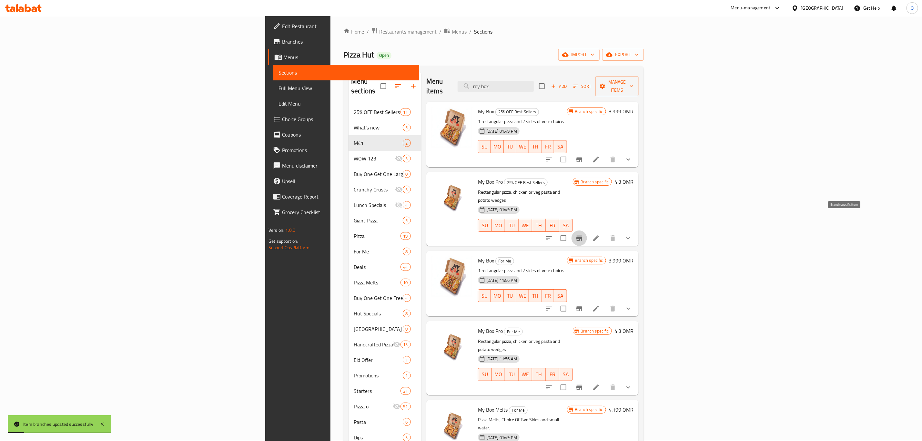
click at [583, 234] on icon "Branch-specific-item" at bounding box center [579, 238] width 8 height 8
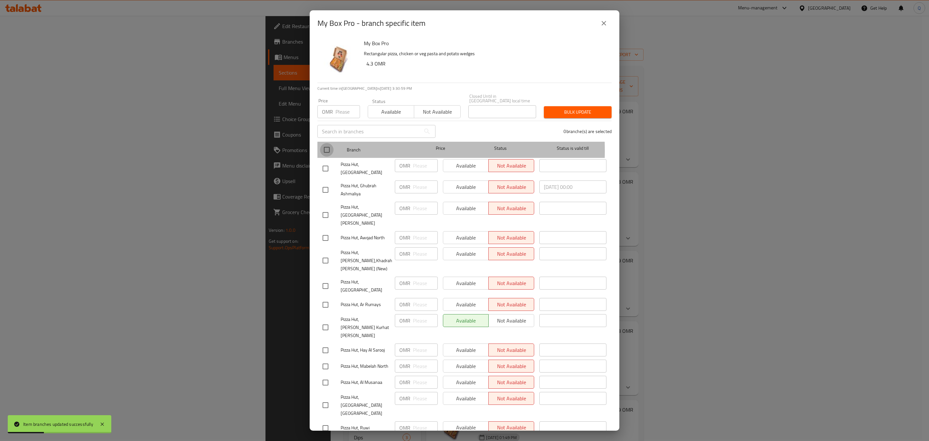
click at [327, 146] on input "checkbox" at bounding box center [327, 150] width 14 height 14
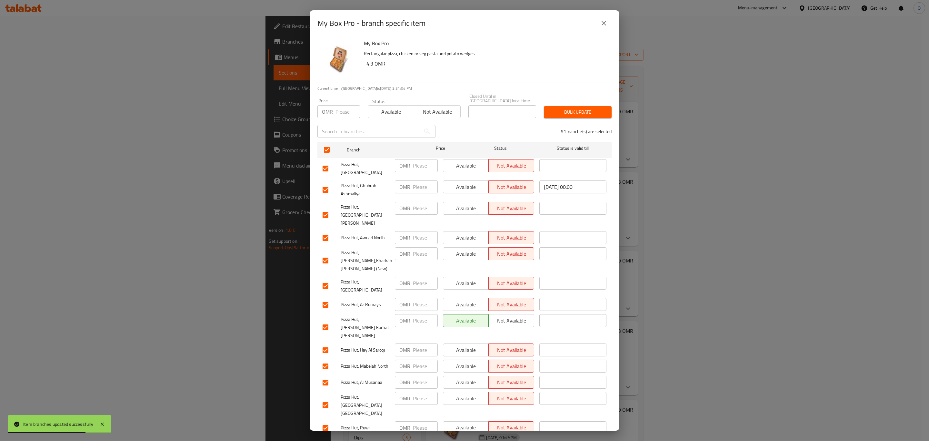
click at [608, 26] on button "close" at bounding box center [603, 22] width 15 height 15
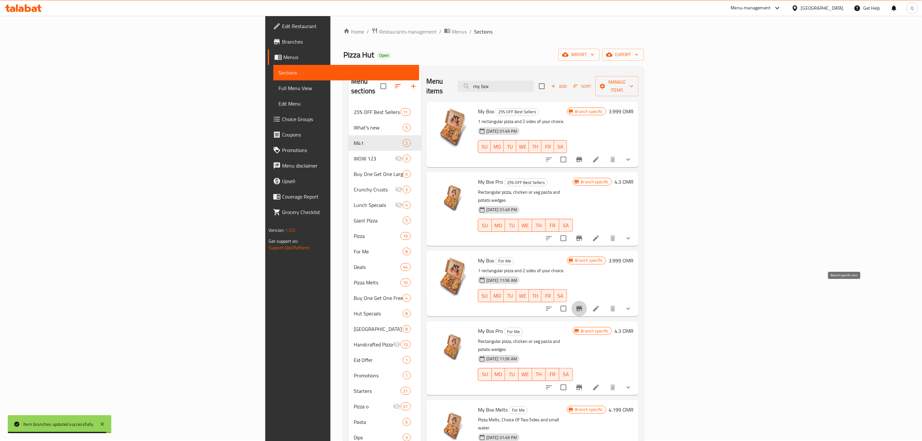
click at [587, 301] on button "Branch-specific-item" at bounding box center [578, 308] width 15 height 15
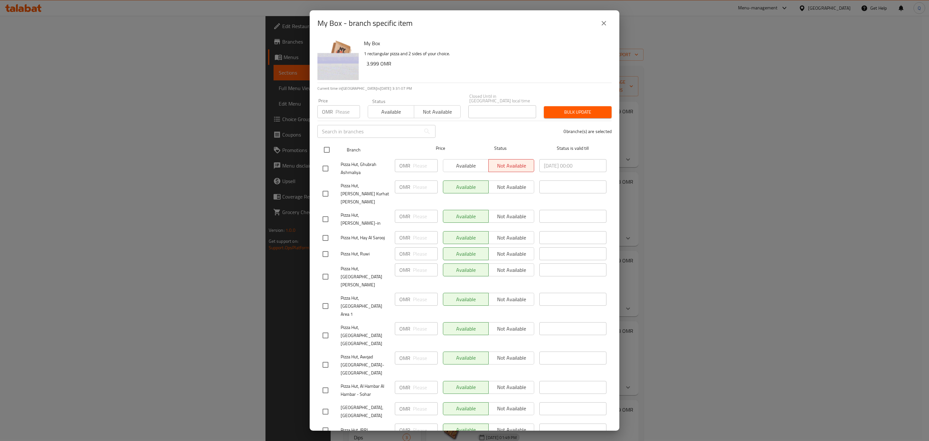
click at [326, 148] on input "checkbox" at bounding box center [327, 150] width 14 height 14
click at [385, 109] on span "Available" at bounding box center [391, 111] width 41 height 9
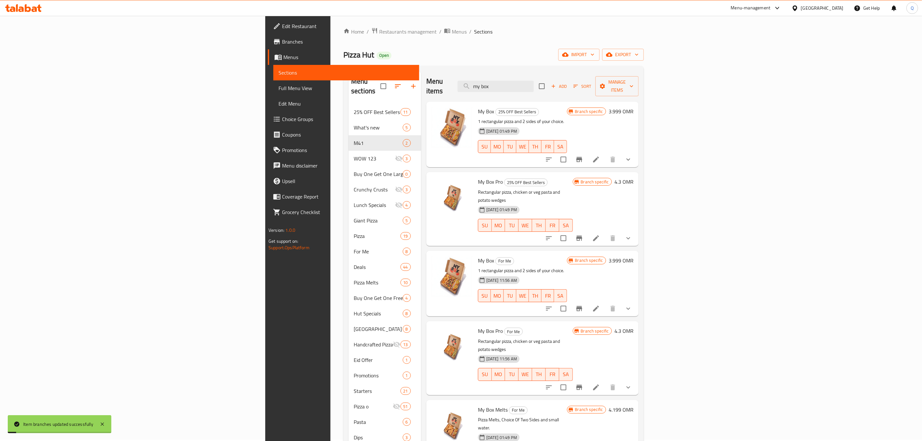
click at [644, 55] on div "Pizza Hut Open import export" at bounding box center [493, 55] width 300 height 12
click at [582, 385] on icon "Branch-specific-item" at bounding box center [579, 387] width 6 height 5
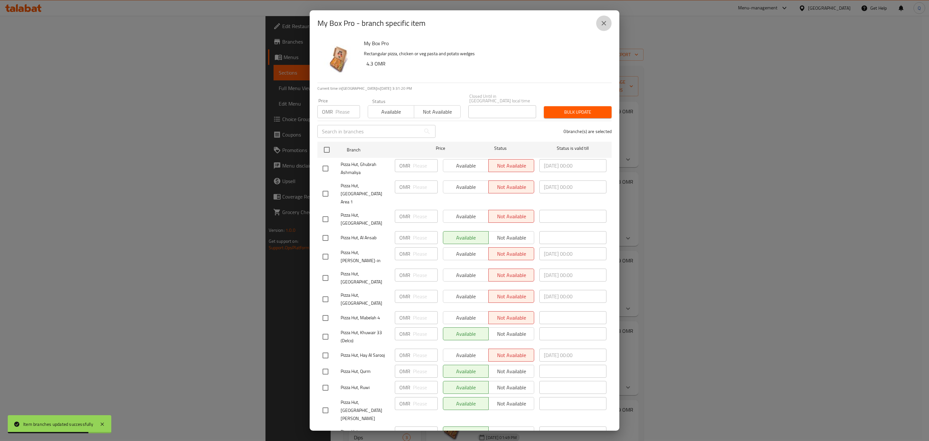
click at [602, 22] on icon "close" at bounding box center [604, 23] width 8 height 8
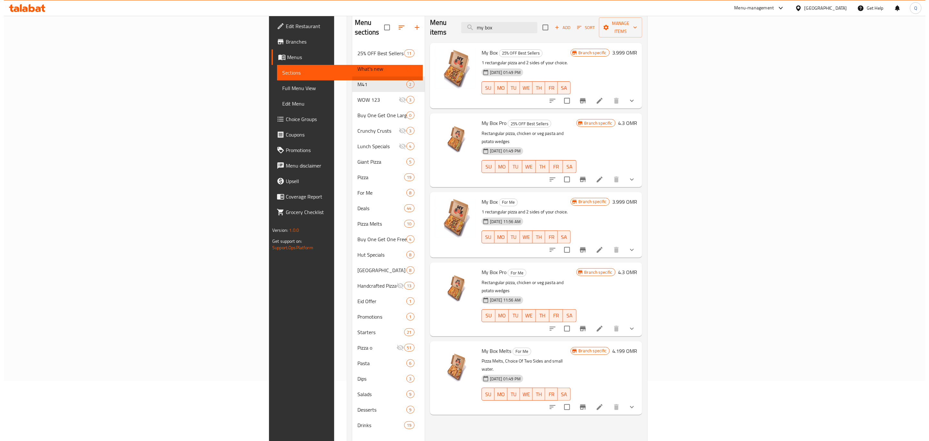
scroll to position [90, 0]
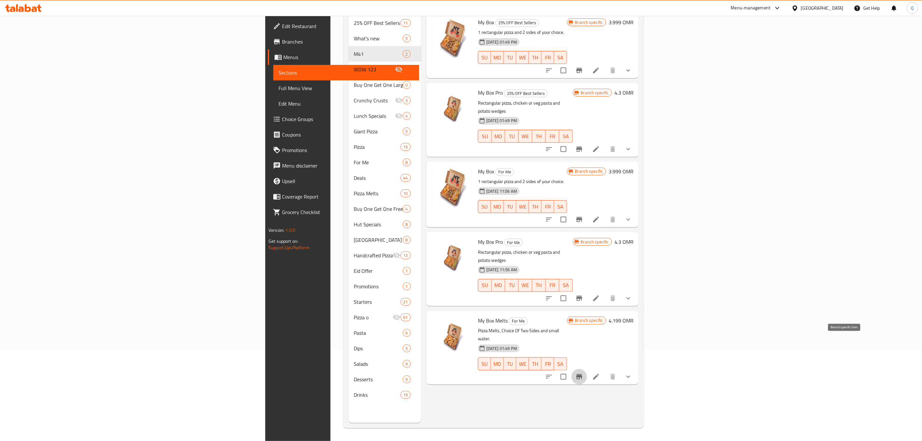
click at [587, 369] on button "Branch-specific-item" at bounding box center [578, 376] width 15 height 15
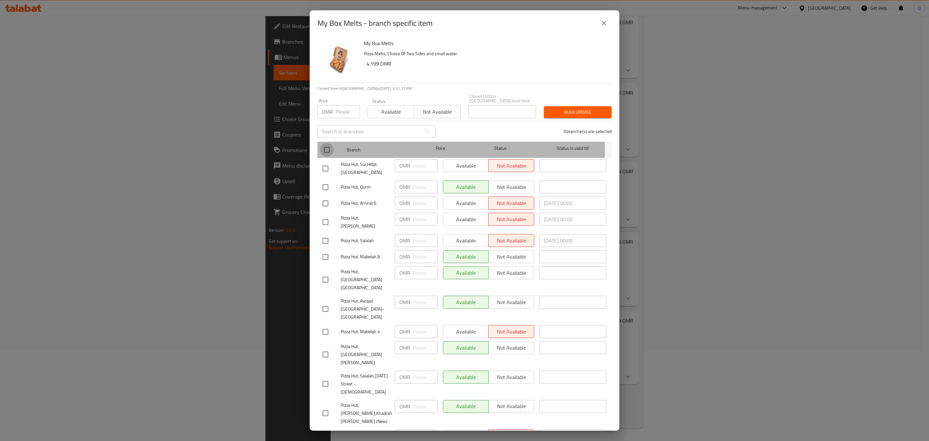
drag, startPoint x: 327, startPoint y: 144, endPoint x: 389, endPoint y: 111, distance: 70.1
click at [328, 144] on input "checkbox" at bounding box center [327, 150] width 14 height 14
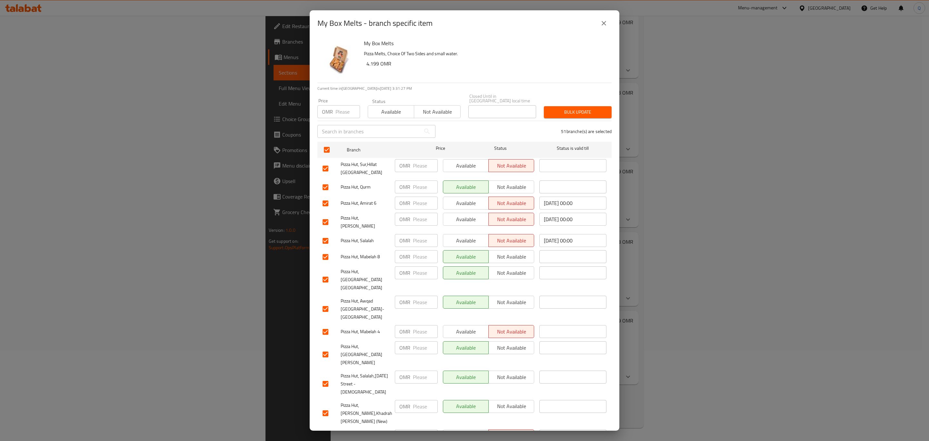
click at [376, 109] on span "Available" at bounding box center [391, 111] width 41 height 9
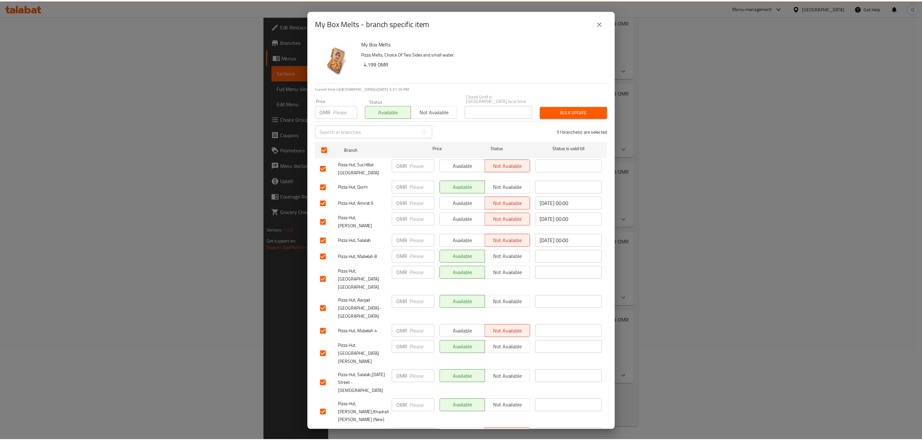
scroll to position [696, 0]
